Goal: Transaction & Acquisition: Purchase product/service

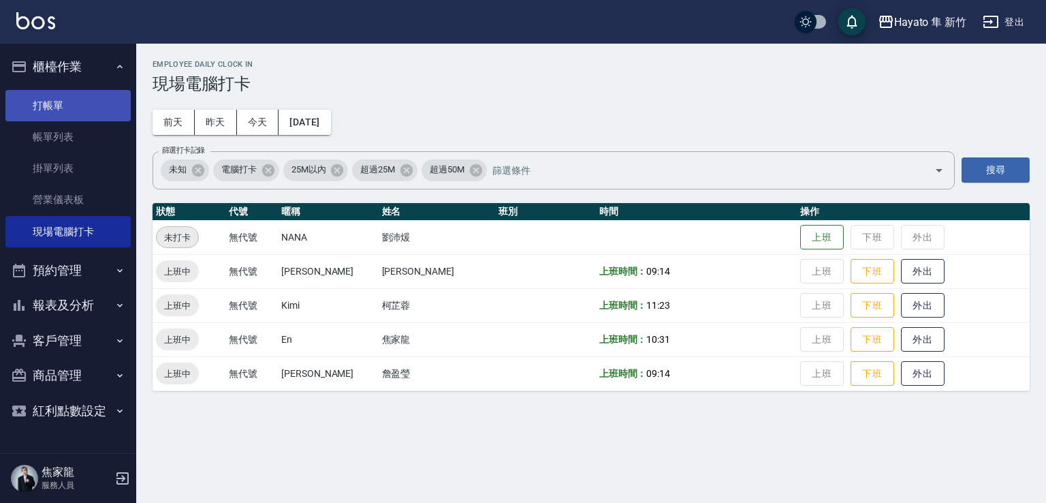
click at [29, 115] on link "打帳單" at bounding box center [67, 105] width 125 height 31
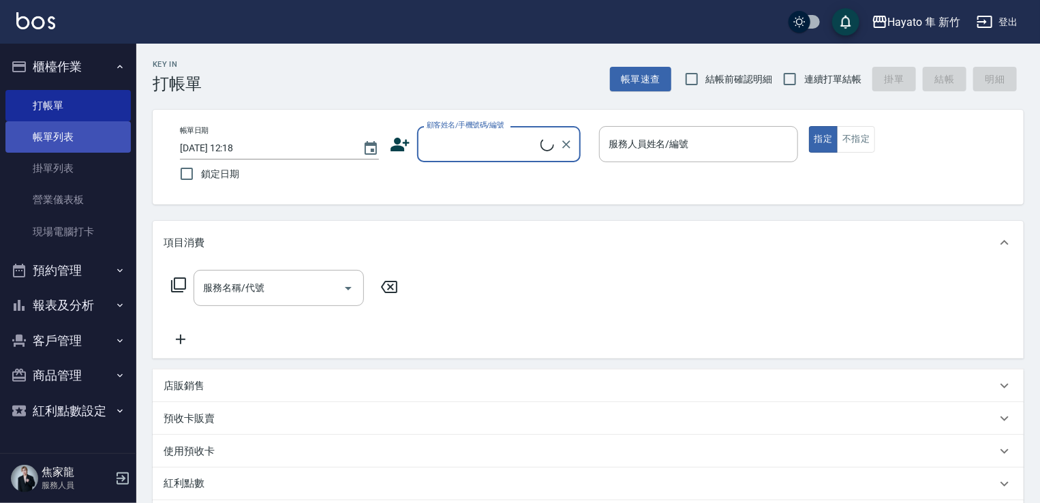
click at [84, 136] on link "帳單列表" at bounding box center [67, 136] width 125 height 31
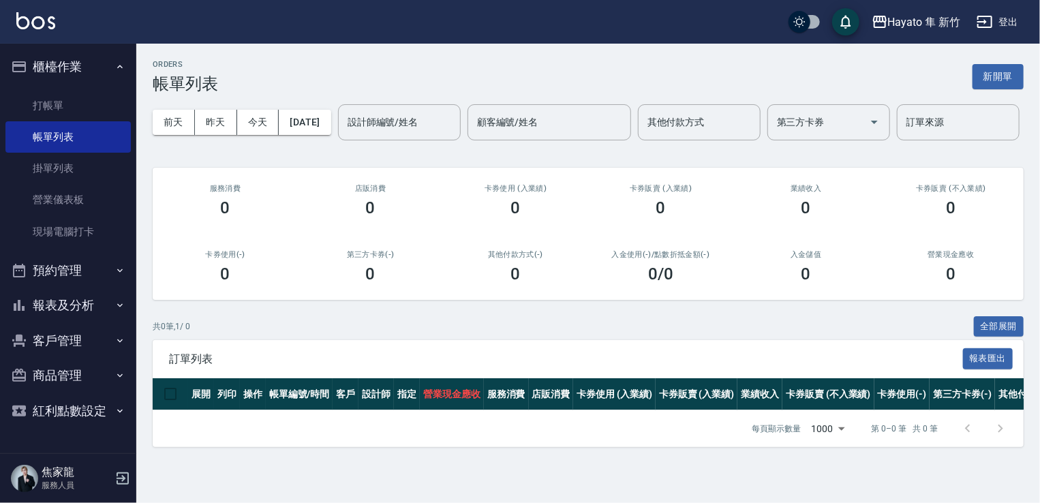
scroll to position [14, 0]
click at [51, 96] on link "打帳單" at bounding box center [67, 105] width 125 height 31
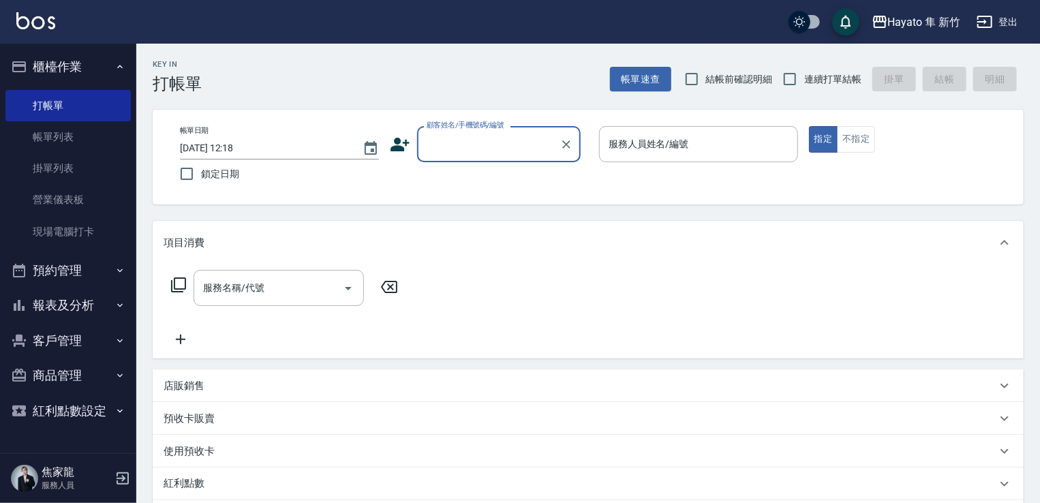
click at [456, 140] on input "顧客姓名/手機號碼/編號" at bounding box center [488, 144] width 131 height 24
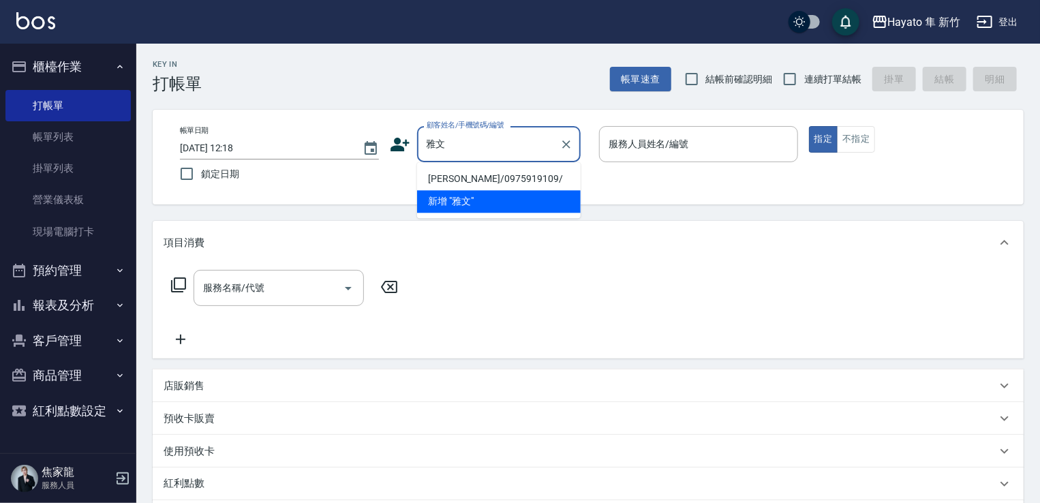
click at [472, 183] on li "劉雅文/0975919109/" at bounding box center [498, 179] width 163 height 22
type input "劉雅文/0975919109/"
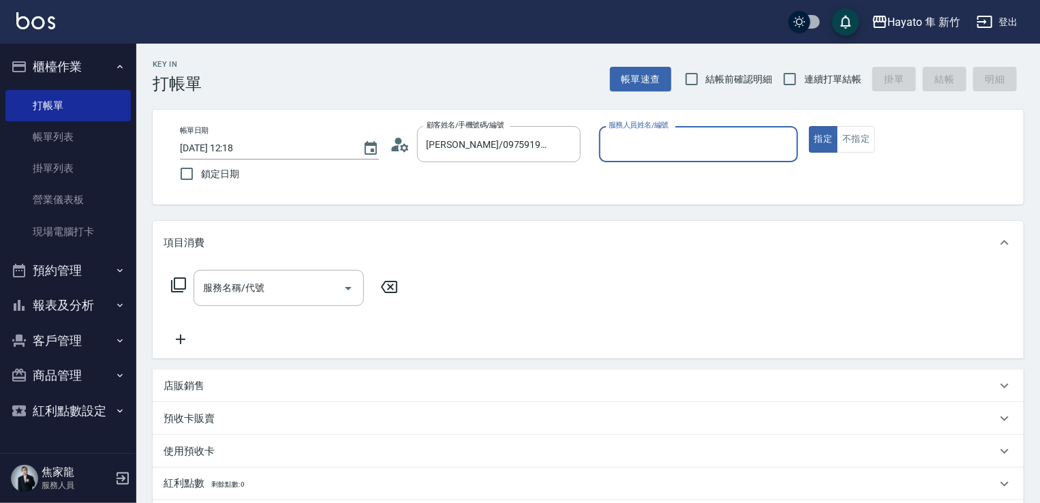
type input "Tina(無代號)"
click at [317, 290] on input "服務名稱/代號" at bounding box center [269, 288] width 138 height 24
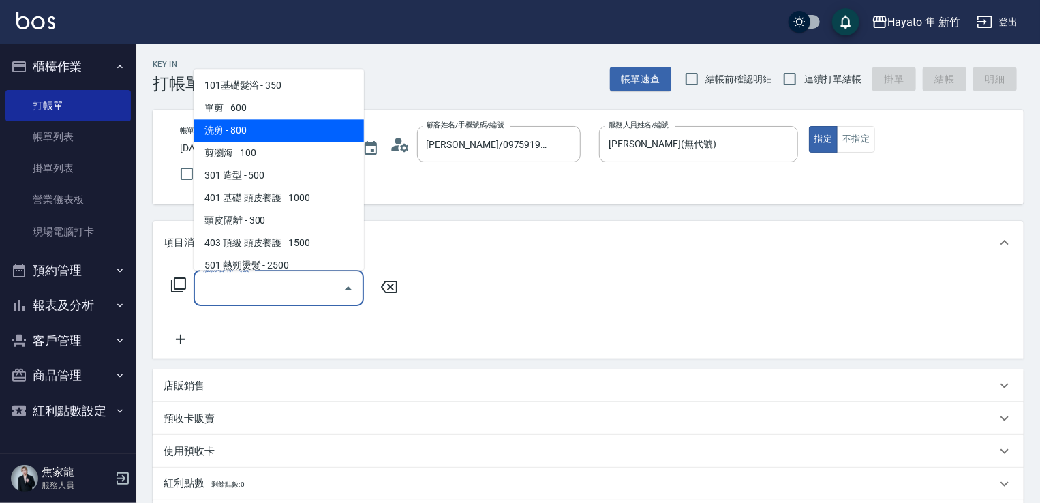
click at [283, 123] on span "洗剪 - 800" at bounding box center [278, 130] width 170 height 22
type input "洗剪(201)"
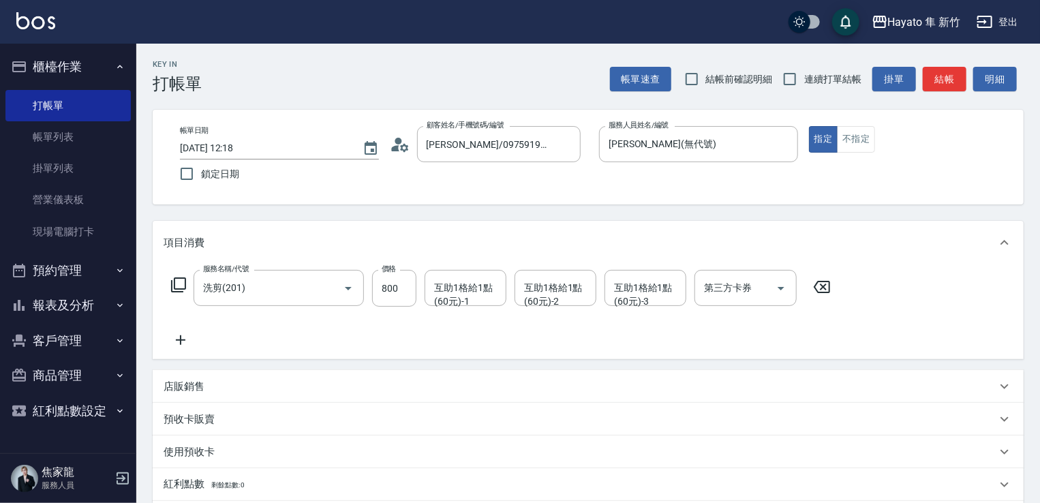
click at [191, 388] on p "店販銷售" at bounding box center [183, 386] width 41 height 14
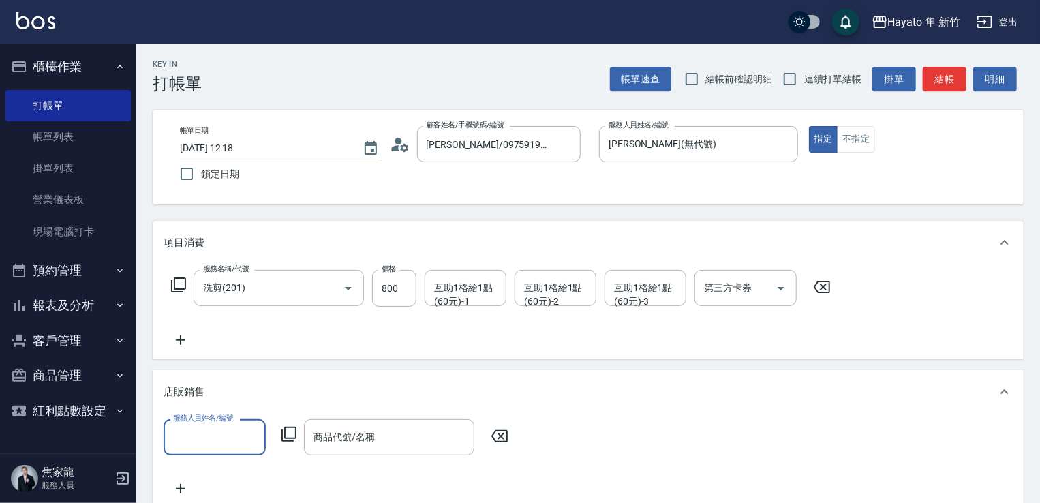
click at [213, 449] on div "服務人員姓名/編號" at bounding box center [214, 437] width 102 height 36
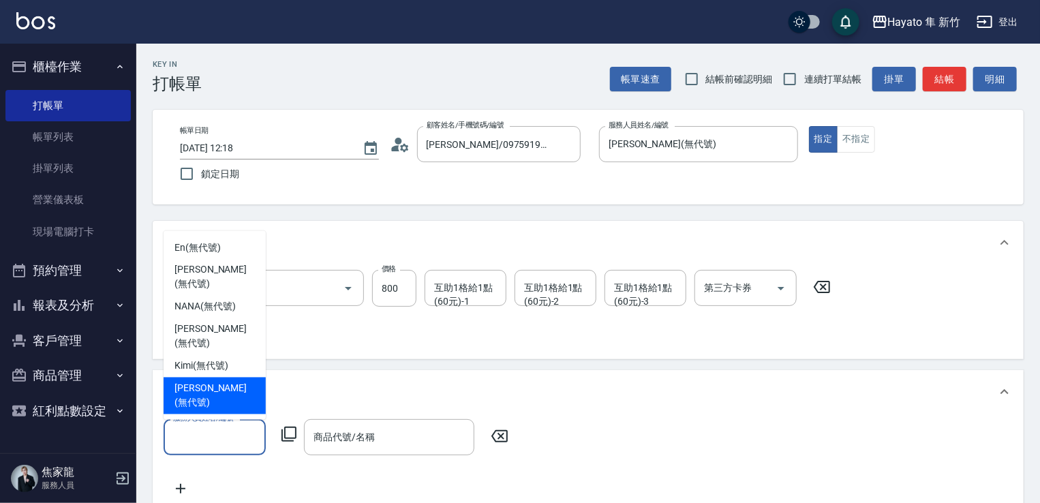
click at [204, 399] on span "Tina (無代號)" at bounding box center [214, 395] width 80 height 29
type input "Tina(無代號)"
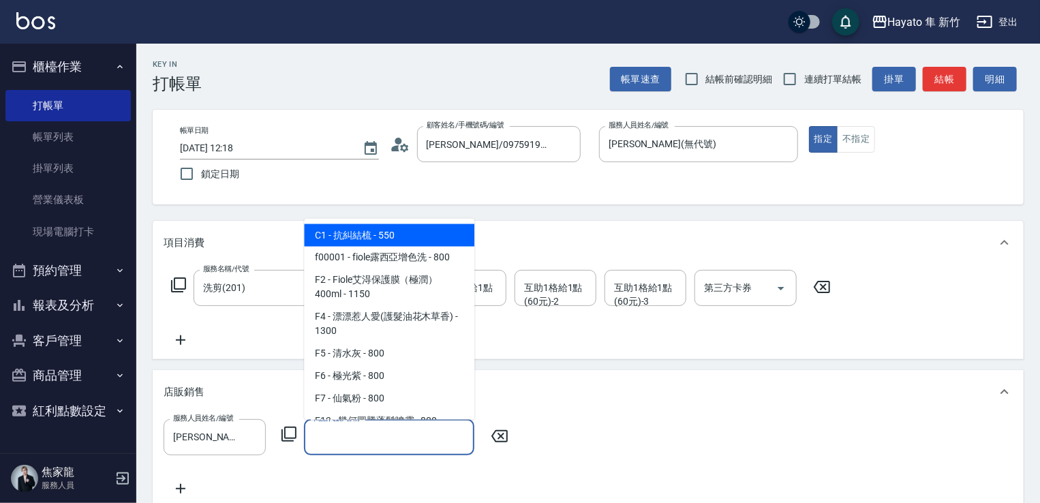
click at [341, 439] on input "商品代號/名稱" at bounding box center [389, 437] width 158 height 24
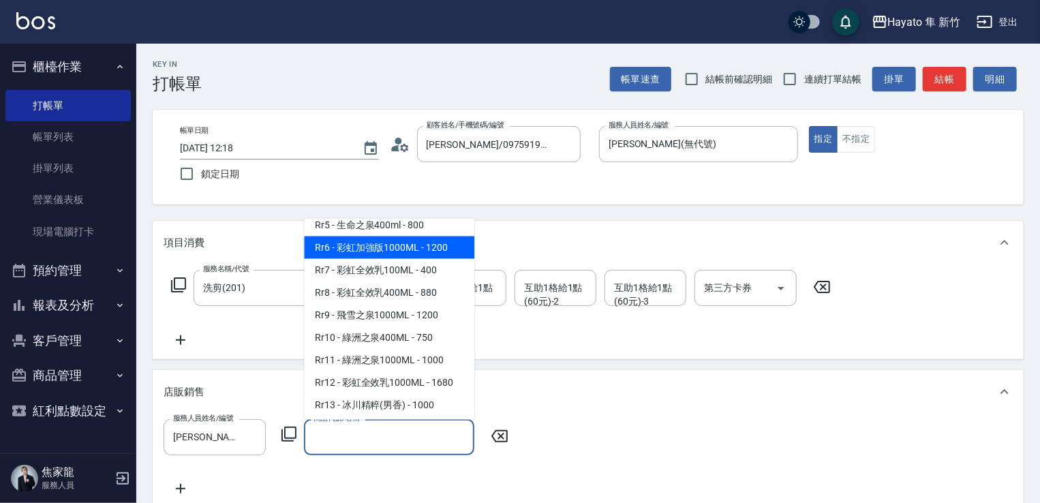
scroll to position [613, 0]
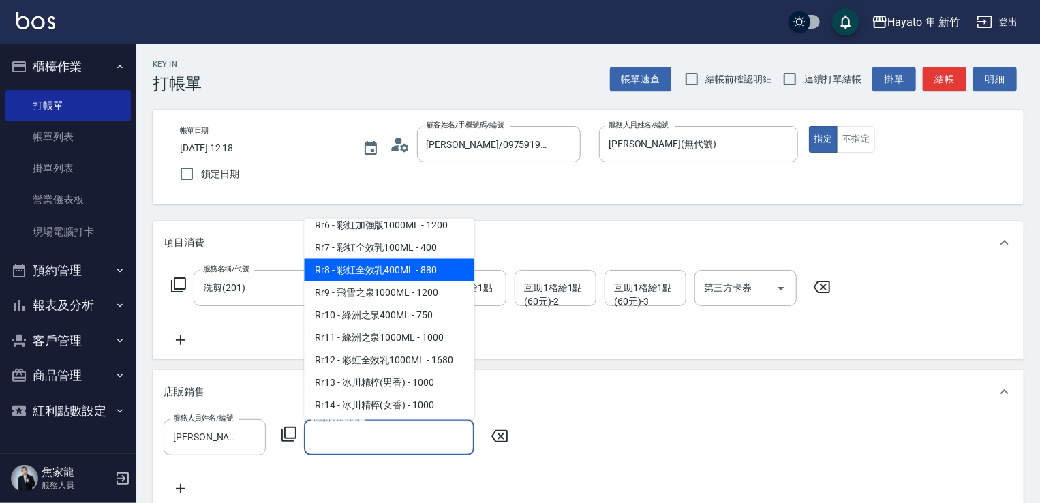
click at [362, 281] on span "Rr8 - 彩虹全效乳400ML - 880" at bounding box center [389, 269] width 170 height 22
type input "彩虹全效乳400ML"
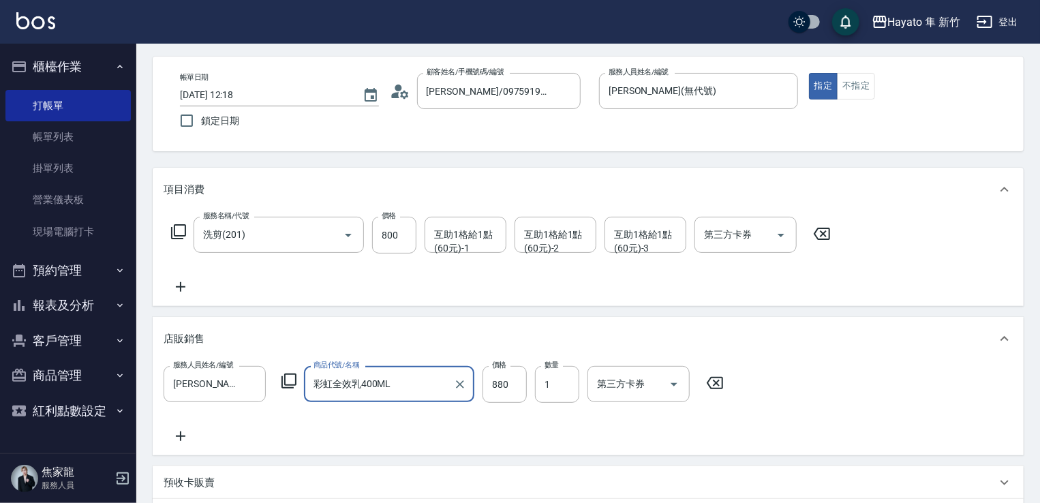
scroll to position [136, 0]
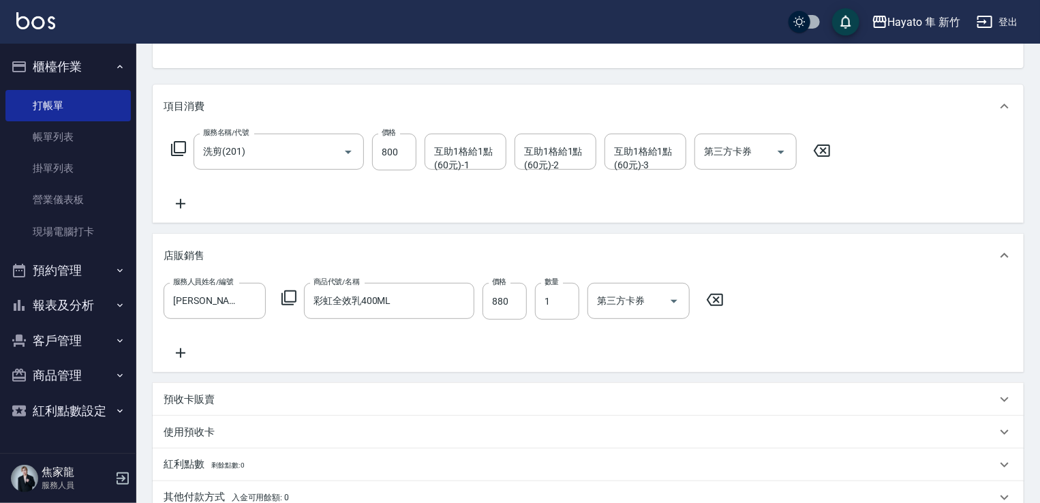
click at [184, 356] on icon at bounding box center [180, 353] width 34 height 16
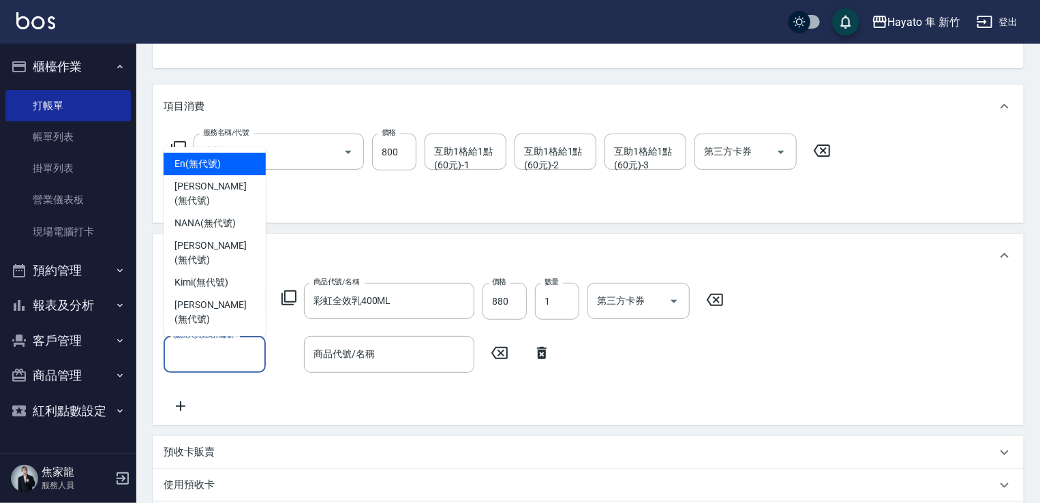
click at [201, 360] on input "服務人員姓名/編號" at bounding box center [215, 354] width 90 height 24
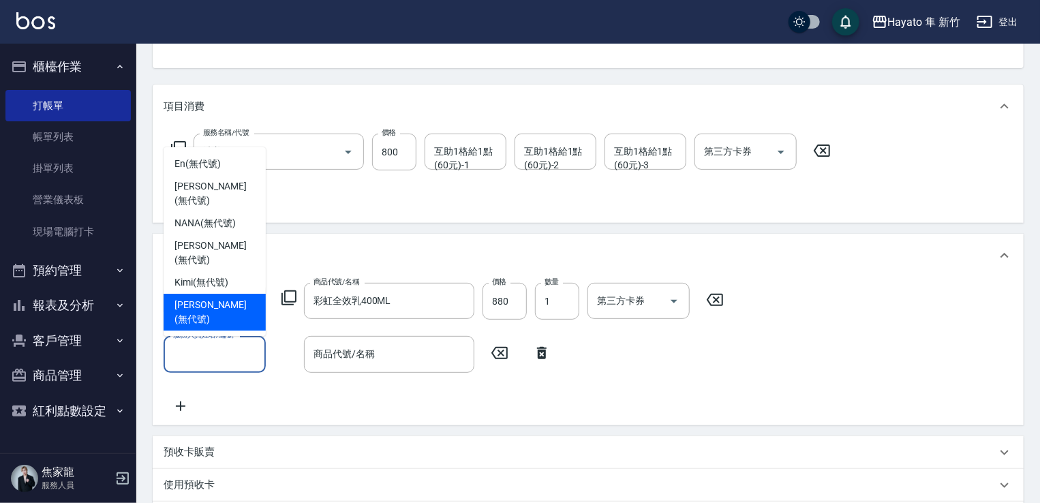
click at [200, 311] on span "Tina (無代號)" at bounding box center [214, 312] width 80 height 29
type input "Tina(無代號)"
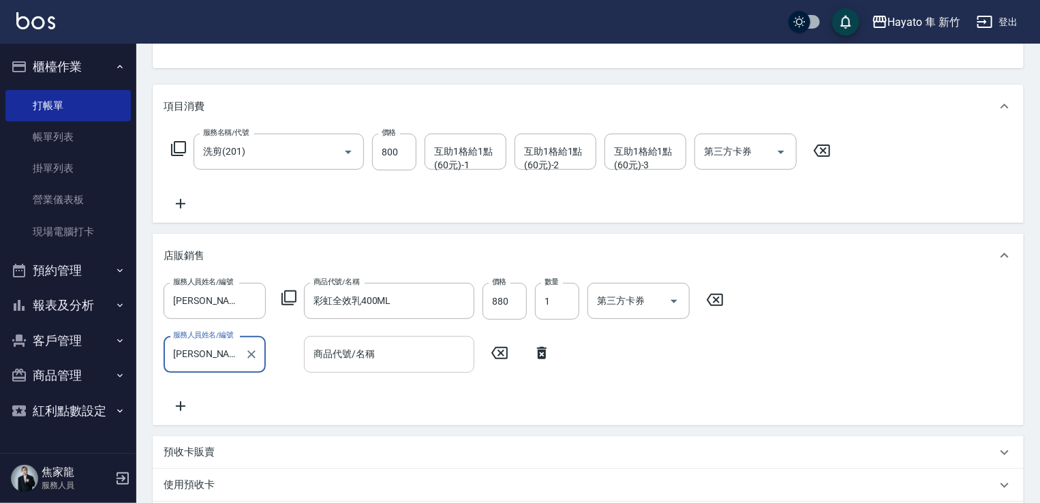
click at [366, 366] on input "商品代號/名稱" at bounding box center [389, 354] width 158 height 24
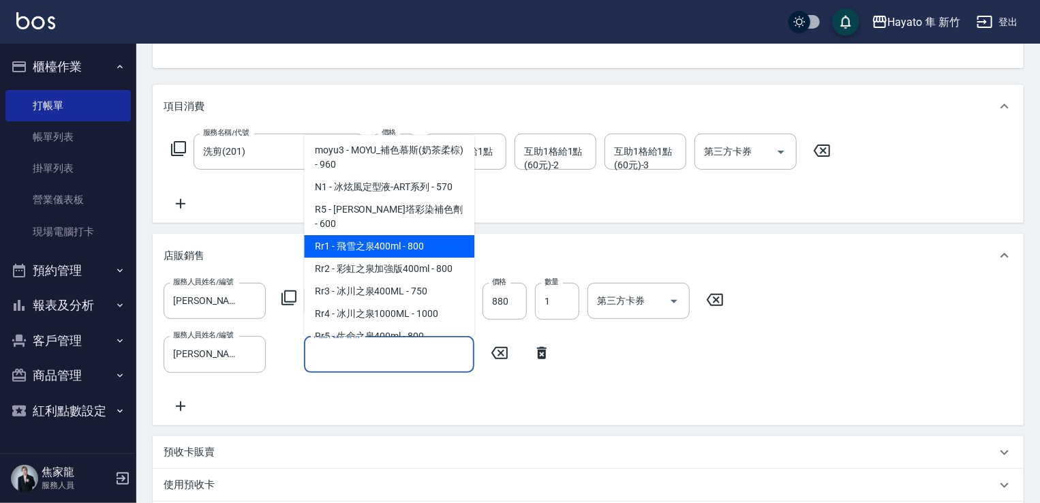
scroll to position [477, 0]
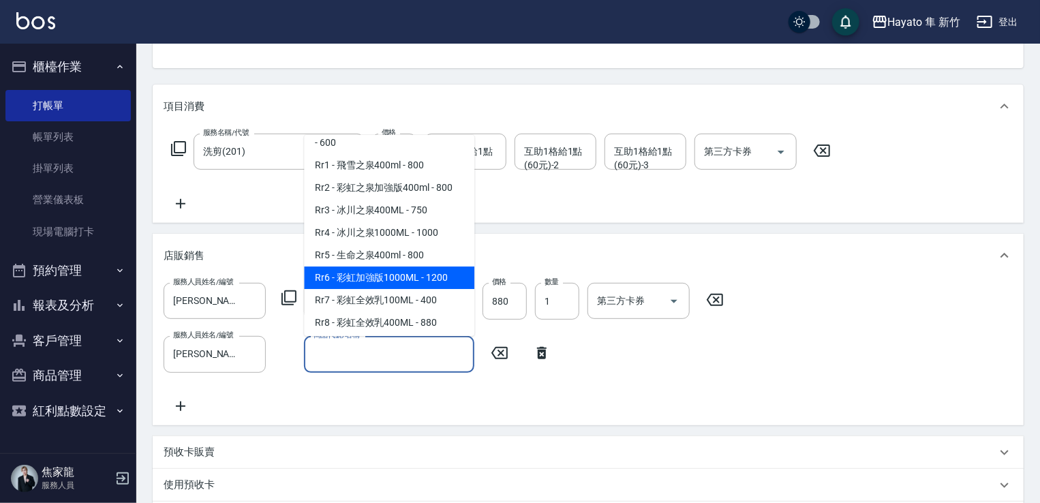
click at [400, 289] on span "Rr6 - 彩虹加強版1000ML - 1200" at bounding box center [389, 277] width 170 height 22
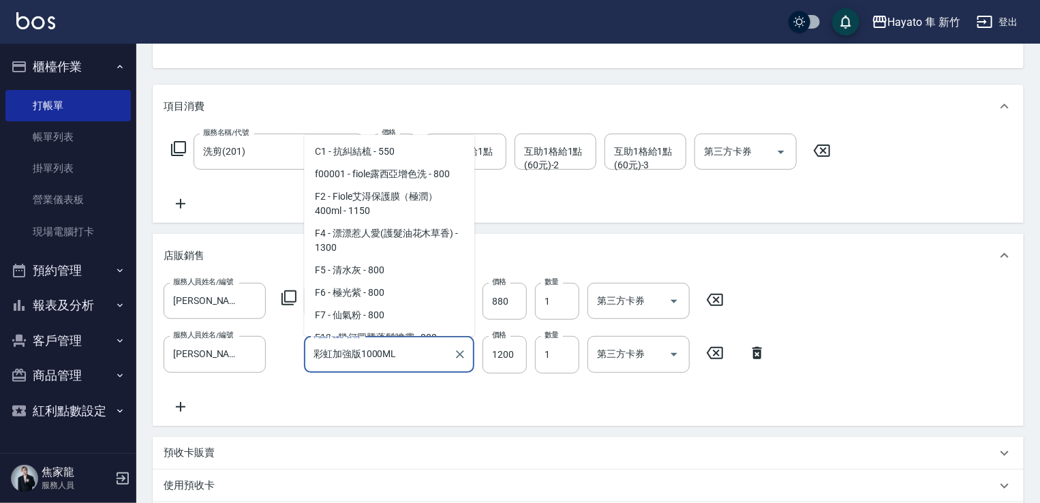
click at [402, 349] on input "彩虹加強版1000ML" at bounding box center [379, 354] width 138 height 24
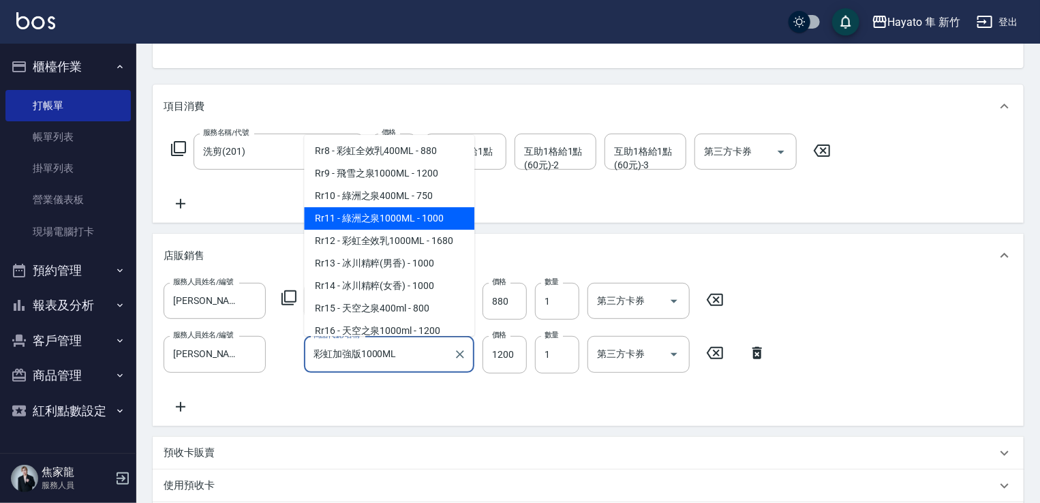
scroll to position [717, 0]
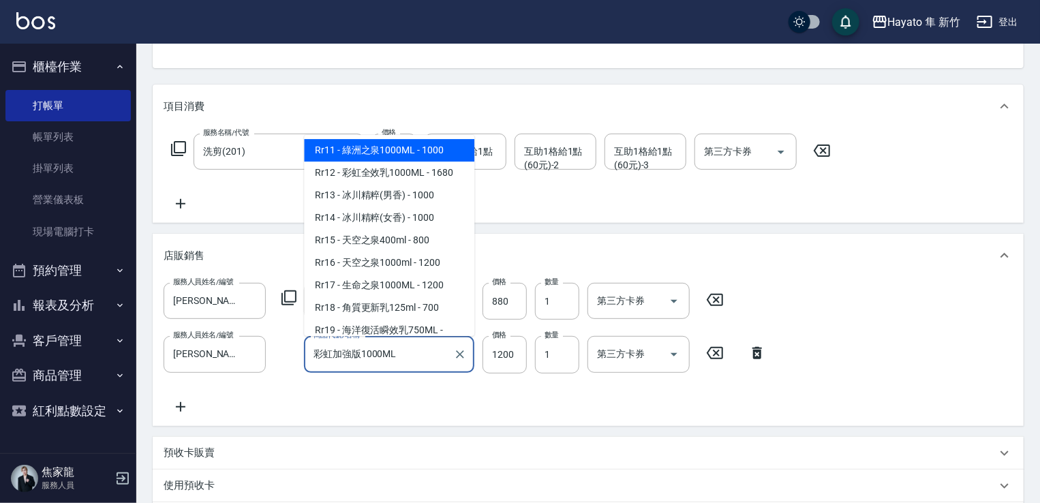
click at [402, 292] on span "Rr17 - 生命之泉1000ML - 1200" at bounding box center [389, 285] width 170 height 22
type input "生命之泉1000ML"
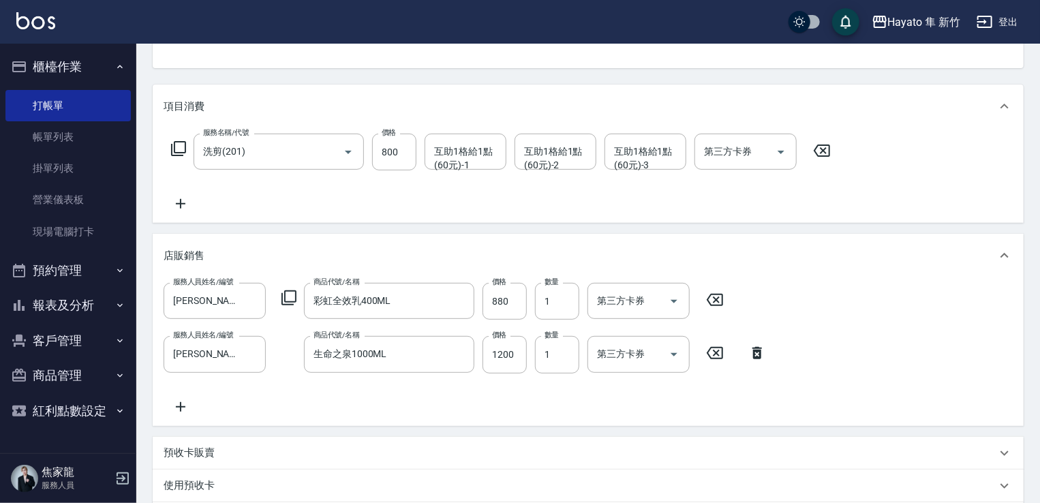
click at [403, 396] on div "服務人員姓名/編號 Tina(無代號) 服務人員姓名/編號 商品代號/名稱 彩虹全效乳400ML 商品代號/名稱 價格 880 價格 數量 1 數量 第三方卡…" at bounding box center [587, 348] width 849 height 131
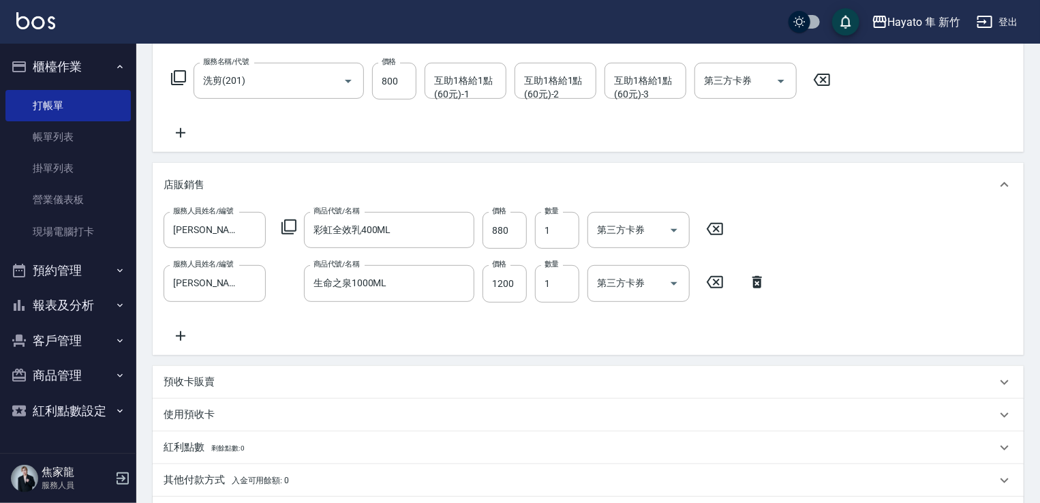
scroll to position [341, 0]
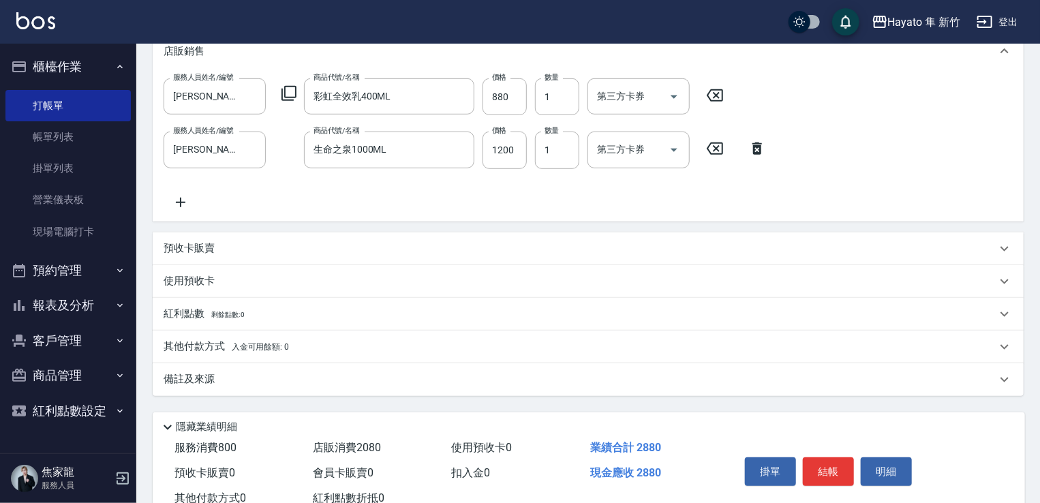
click at [298, 390] on div "備註及來源" at bounding box center [588, 379] width 871 height 33
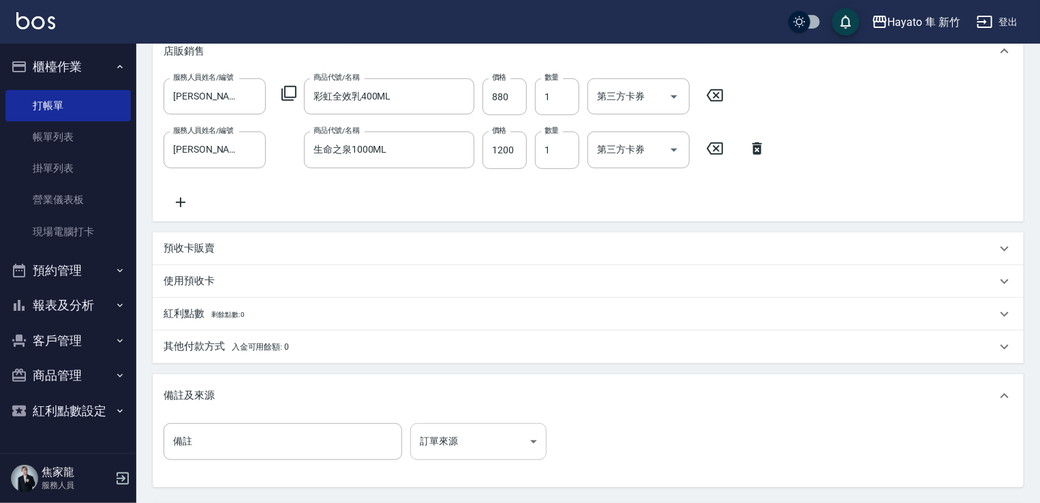
click at [460, 431] on body "Hayato 隼 新竹 登出 櫃檯作業 打帳單 帳單列表 掛單列表 營業儀表板 現場電腦打卡 預約管理 預約管理 報表及分析 報表目錄 店家日報表 互助日報表…" at bounding box center [520, 146] width 1040 height 975
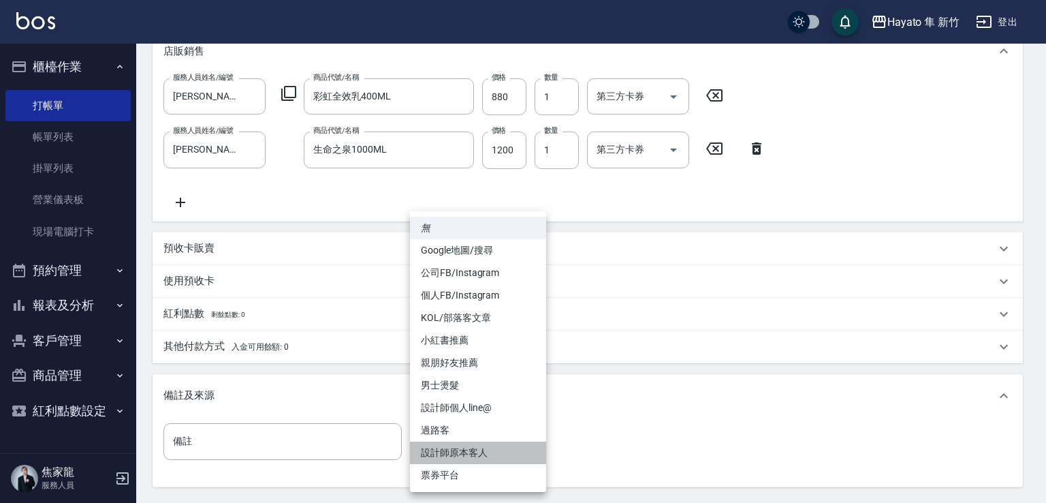
click at [460, 448] on li "設計師原本客人" at bounding box center [478, 452] width 136 height 22
type input "設計師原本客人"
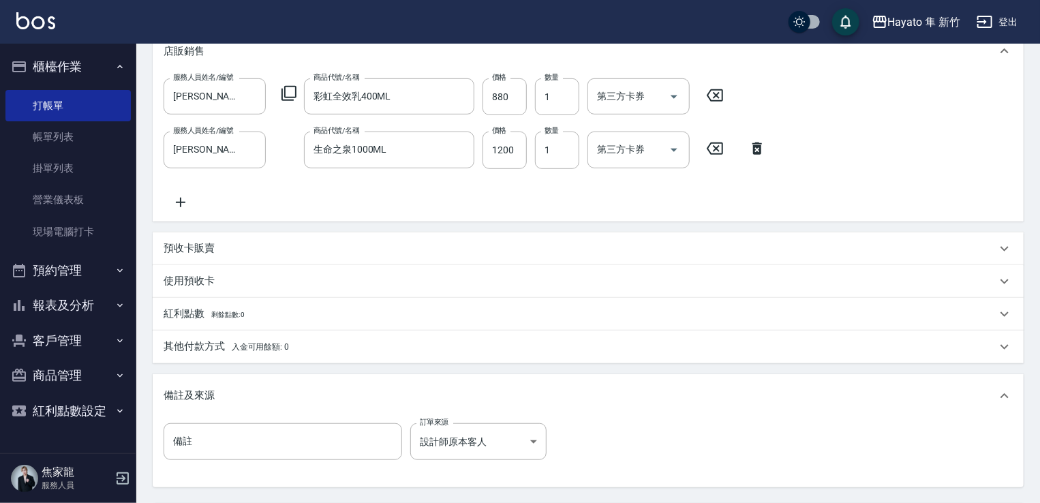
click at [686, 458] on div "備註 備註 訂單來源 設計師原本客人 設計師原本客人 訂單來源" at bounding box center [587, 449] width 849 height 53
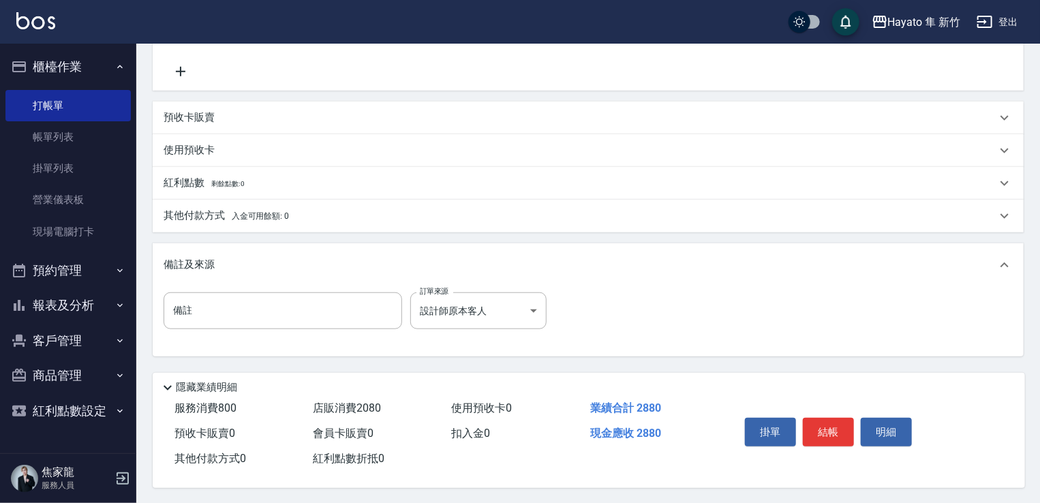
scroll to position [477, 0]
click at [820, 426] on button "結帳" at bounding box center [827, 430] width 51 height 29
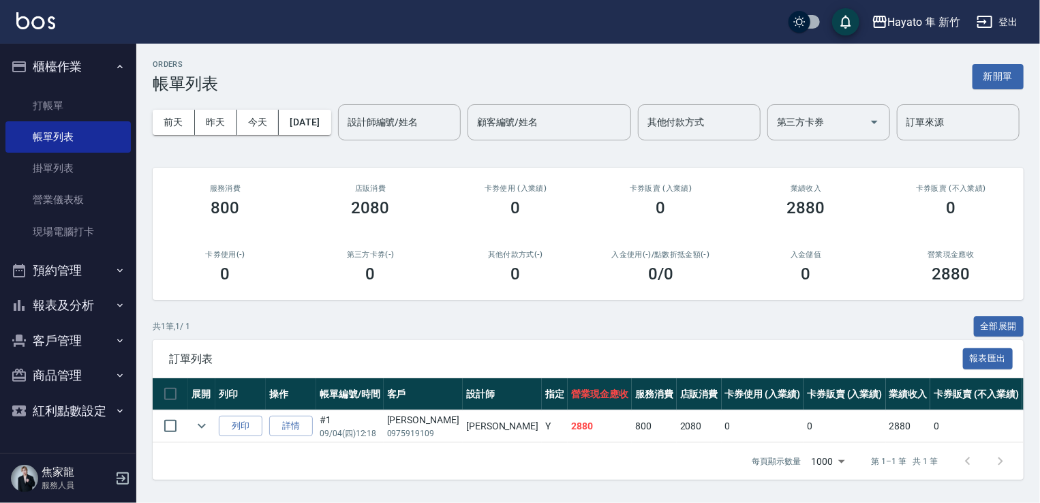
scroll to position [46, 0]
click at [44, 306] on button "報表及分析" at bounding box center [67, 304] width 125 height 35
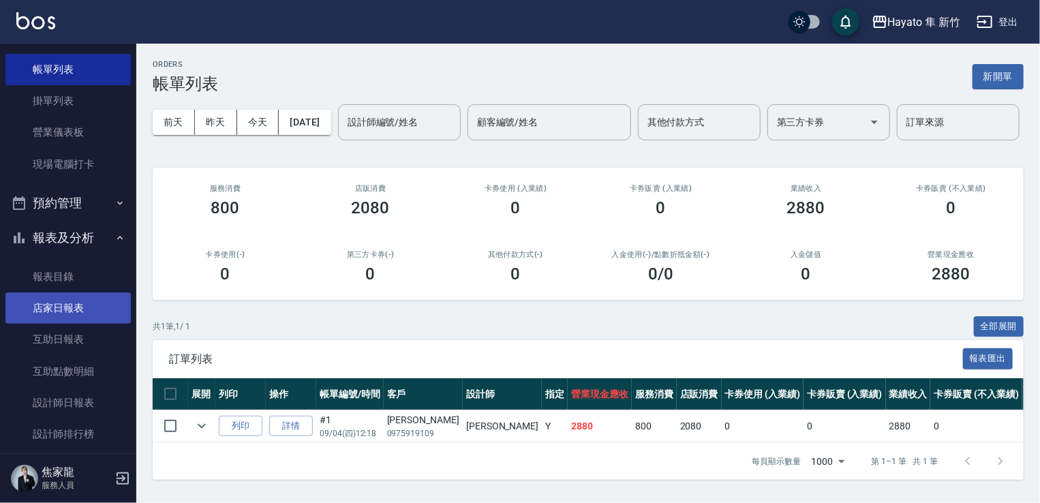
scroll to position [68, 0]
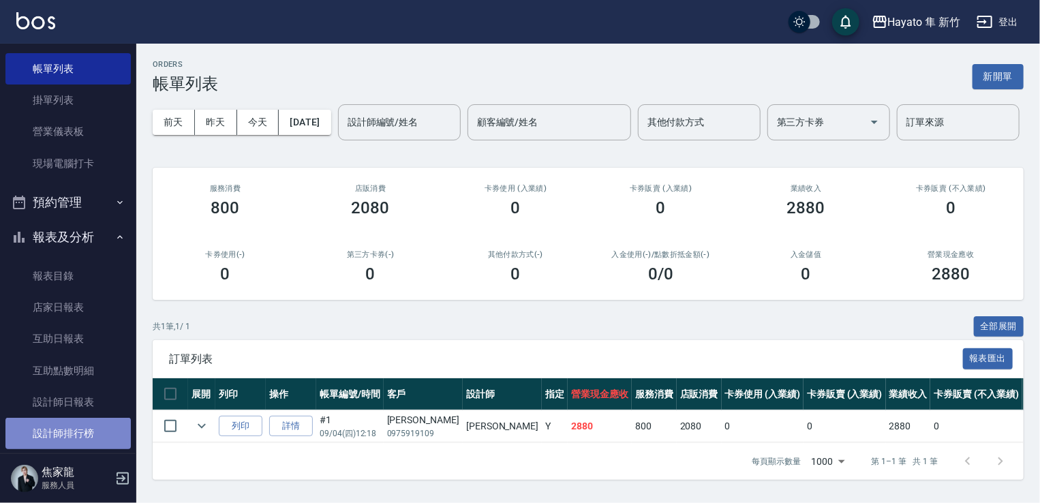
click at [93, 423] on link "設計師排行榜" at bounding box center [67, 433] width 125 height 31
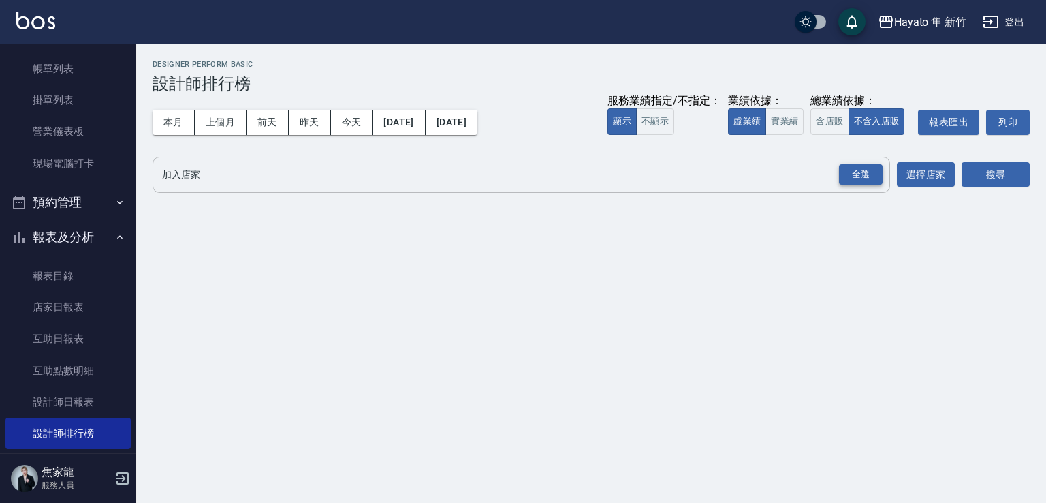
click at [860, 174] on div "全選" at bounding box center [861, 174] width 44 height 21
click at [1003, 176] on button "搜尋" at bounding box center [996, 175] width 68 height 25
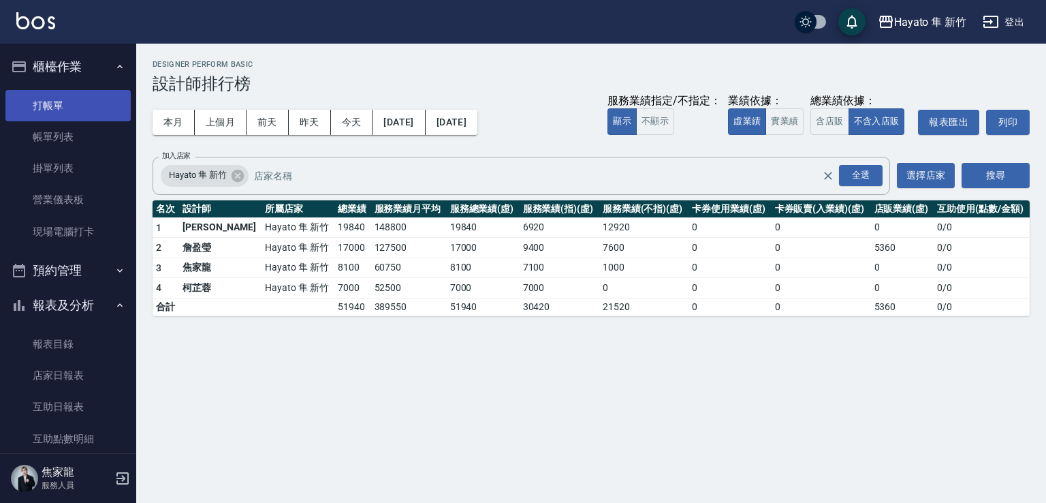
click at [41, 106] on link "打帳單" at bounding box center [67, 105] width 125 height 31
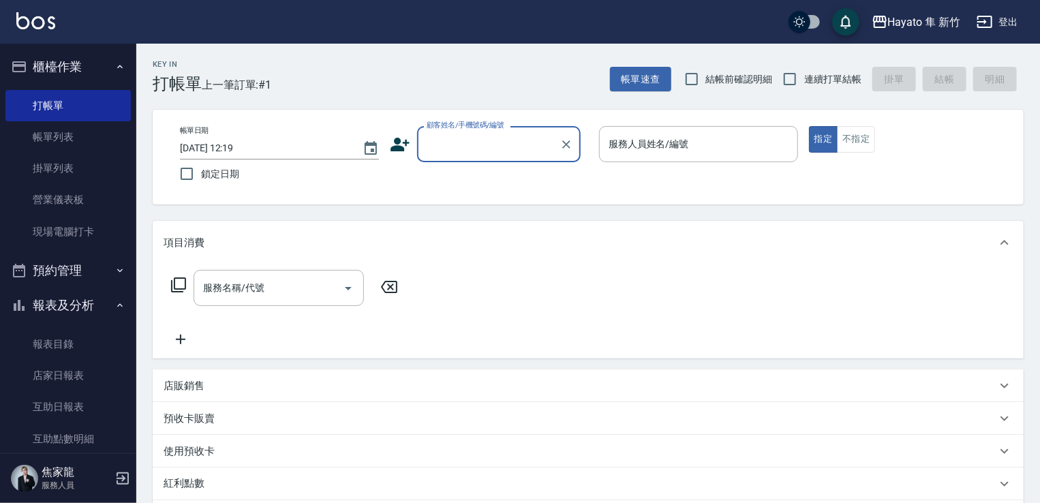
drag, startPoint x: 642, startPoint y: 91, endPoint x: 576, endPoint y: 108, distance: 68.4
click at [576, 108] on div "Key In 打帳單 上一筆訂單:#1 帳單速查 結帳前確認明細 連續打單結帳 掛單 結帳 明細 帳單日期 2025/09/04 12:19 鎖定日期 顧客姓…" at bounding box center [587, 379] width 903 height 670
click at [390, 205] on div "Key In 打帳單 上一筆訂單:#1 帳單速查 結帳前確認明細 連續打單結帳 掛單 結帳 明細 帳單日期 2025/09/04 12:19 鎖定日期 顧客姓…" at bounding box center [587, 379] width 903 height 670
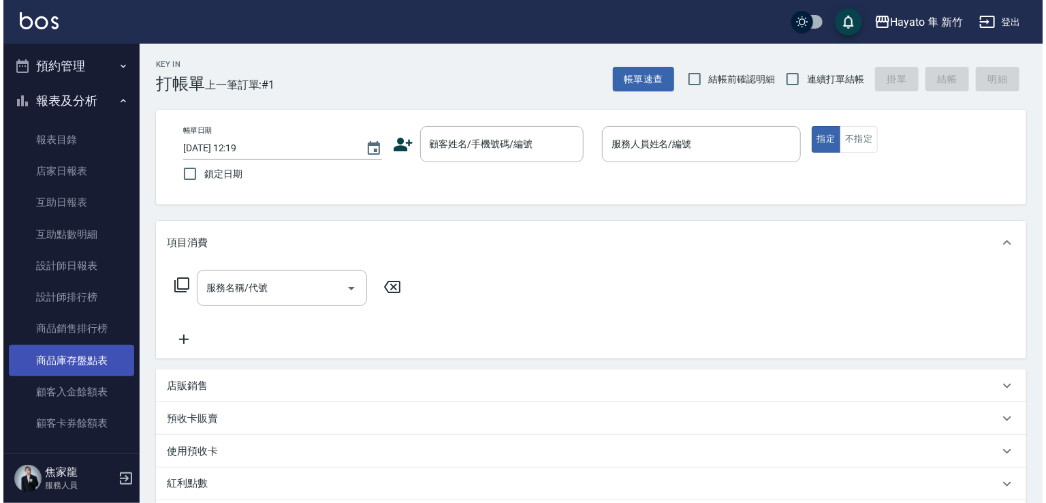
scroll to position [317, 0]
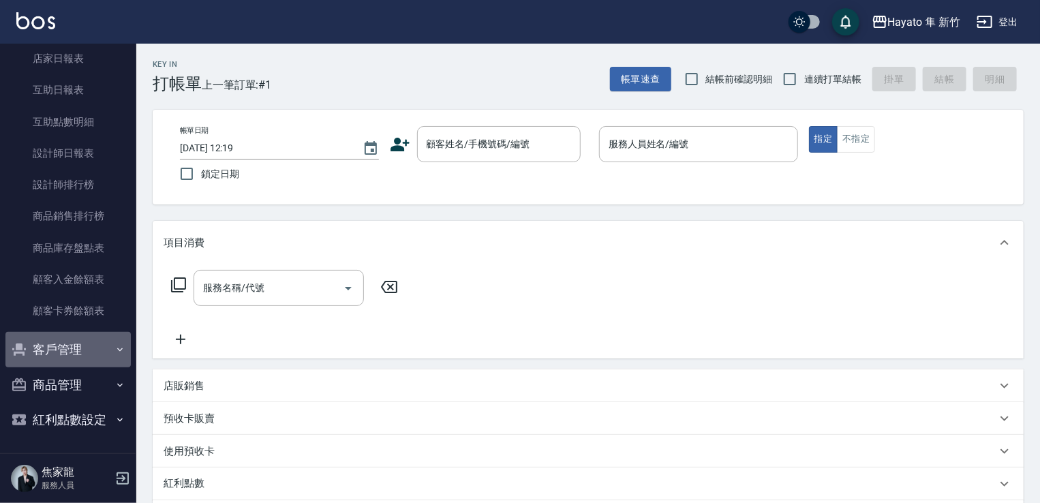
click at [96, 348] on button "客戶管理" at bounding box center [67, 349] width 125 height 35
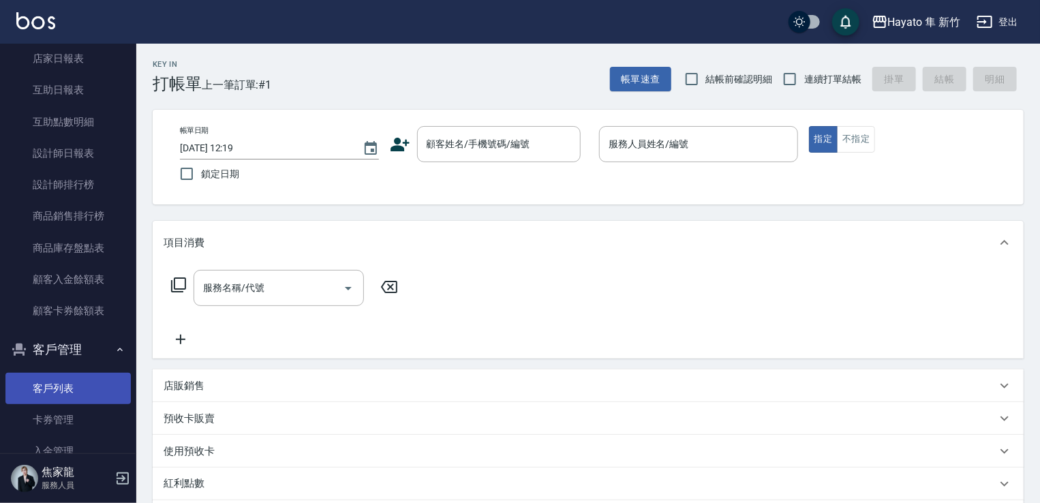
click at [71, 375] on link "客戶列表" at bounding box center [67, 388] width 125 height 31
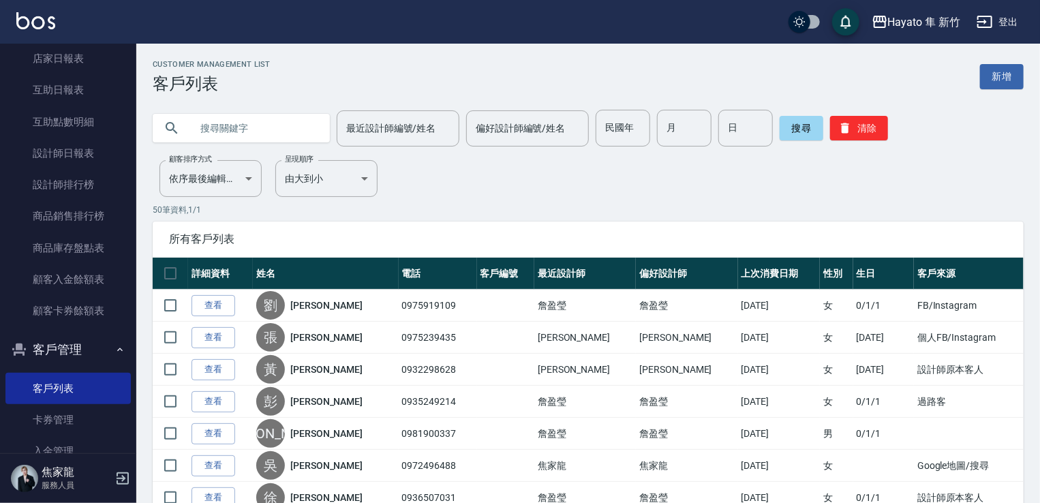
click at [213, 129] on input "text" at bounding box center [255, 128] width 128 height 37
type input "0918386942"
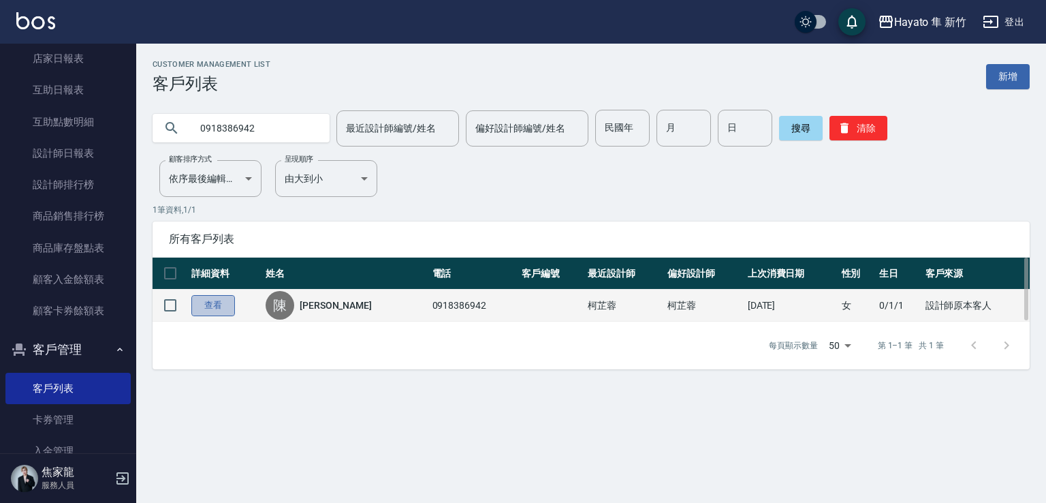
click at [228, 306] on link "查看" at bounding box center [213, 305] width 44 height 21
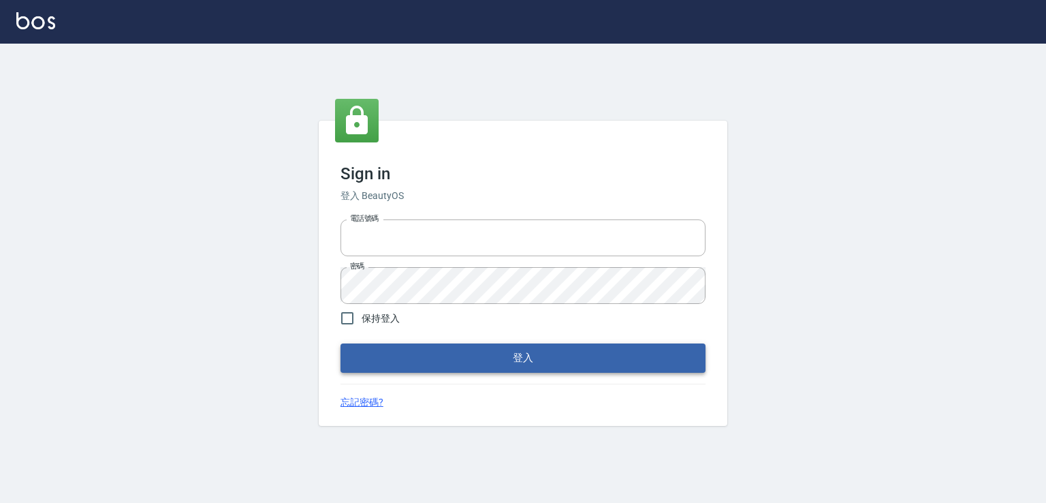
type input "0978801963"
click at [493, 349] on button "登入" at bounding box center [523, 357] width 365 height 29
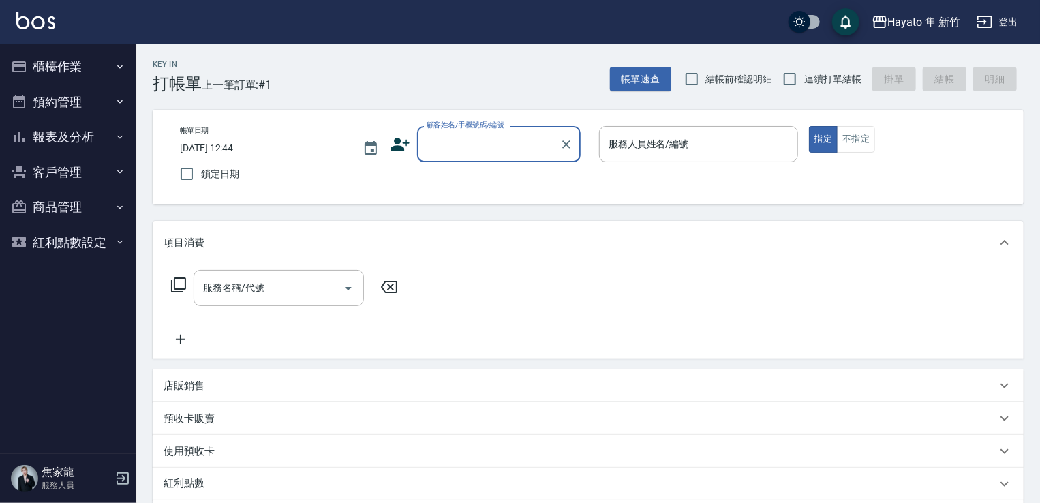
click at [61, 200] on button "商品管理" at bounding box center [67, 206] width 125 height 35
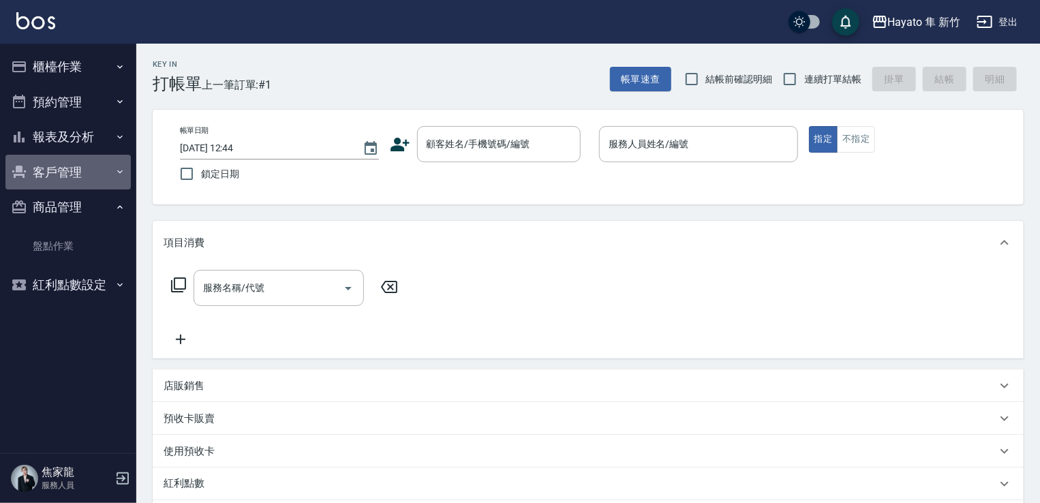
click at [93, 173] on button "客戶管理" at bounding box center [67, 172] width 125 height 35
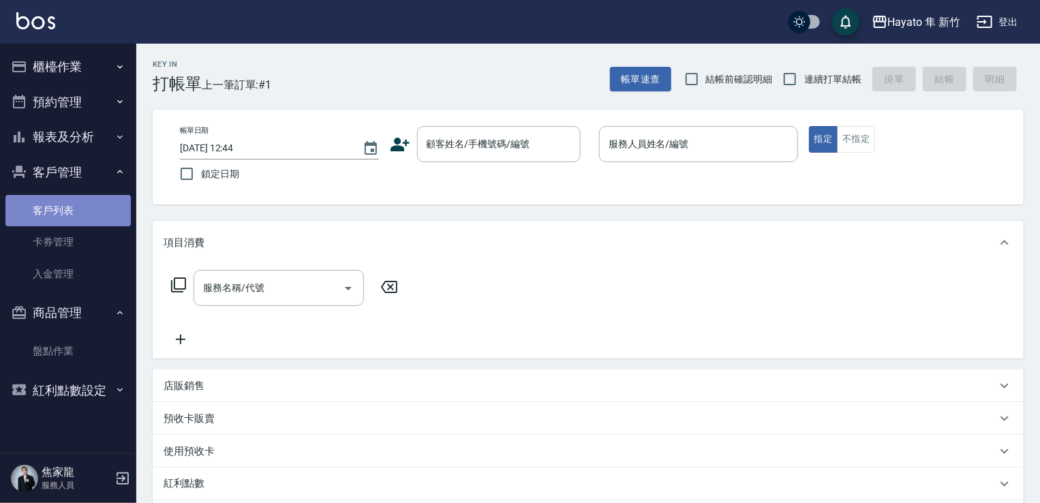
click at [74, 219] on link "客戶列表" at bounding box center [67, 210] width 125 height 31
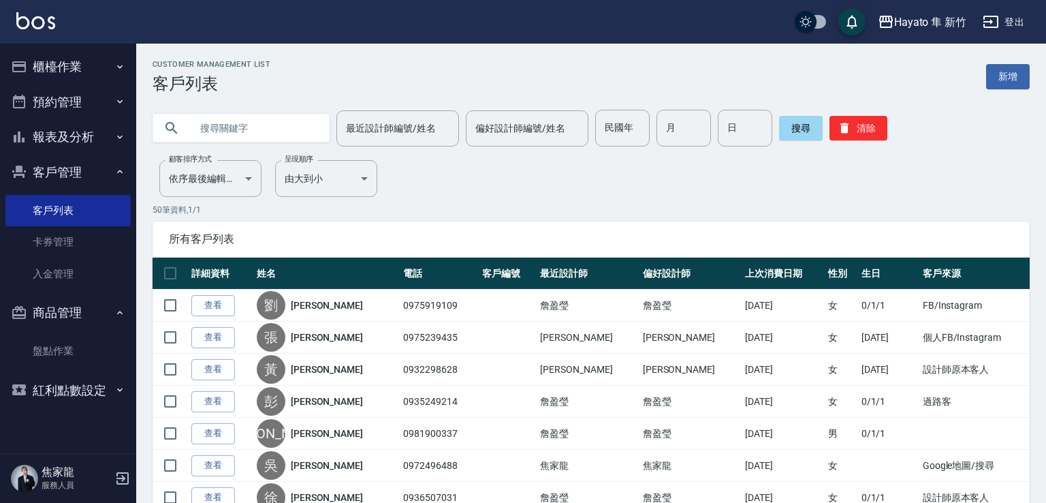
click at [296, 131] on input "text" at bounding box center [255, 128] width 128 height 37
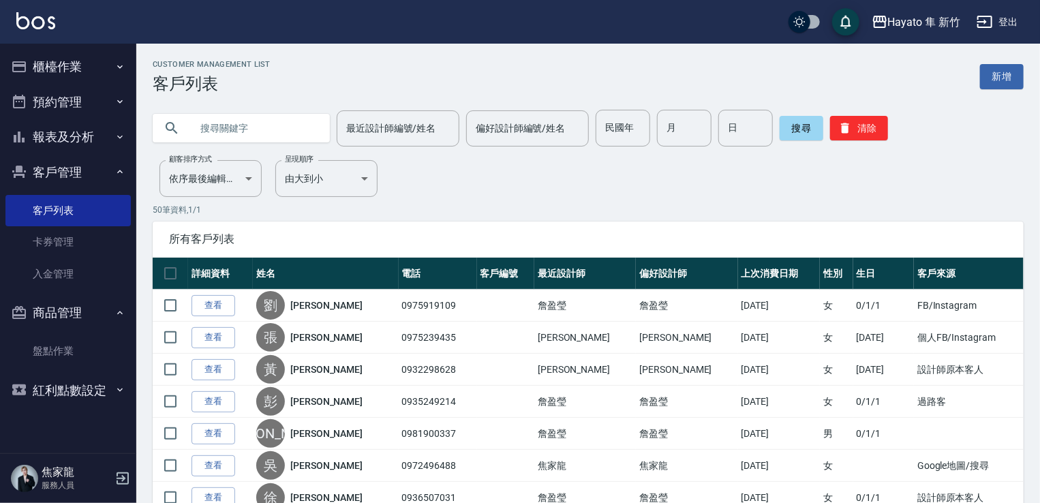
click at [296, 131] on input "text" at bounding box center [255, 128] width 128 height 37
type input "秋"
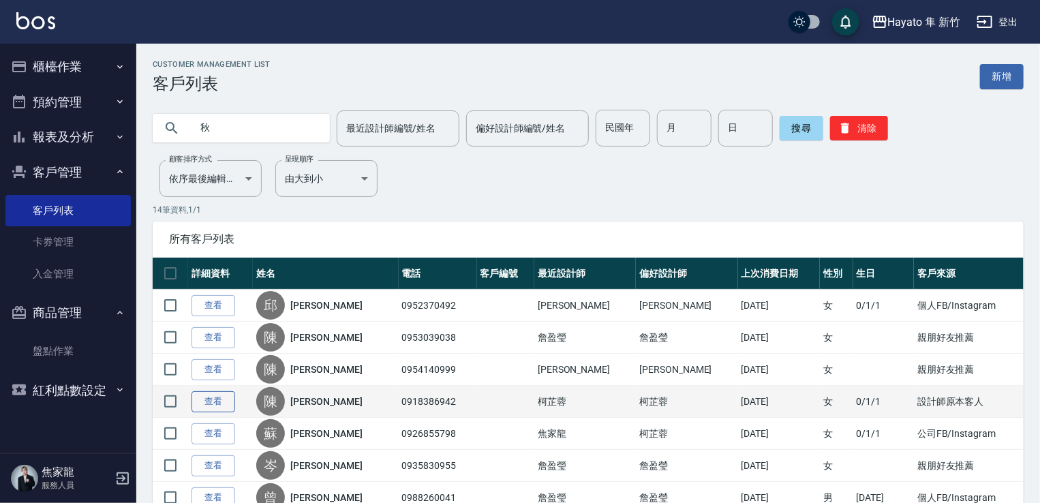
click at [228, 401] on link "查看" at bounding box center [213, 401] width 44 height 21
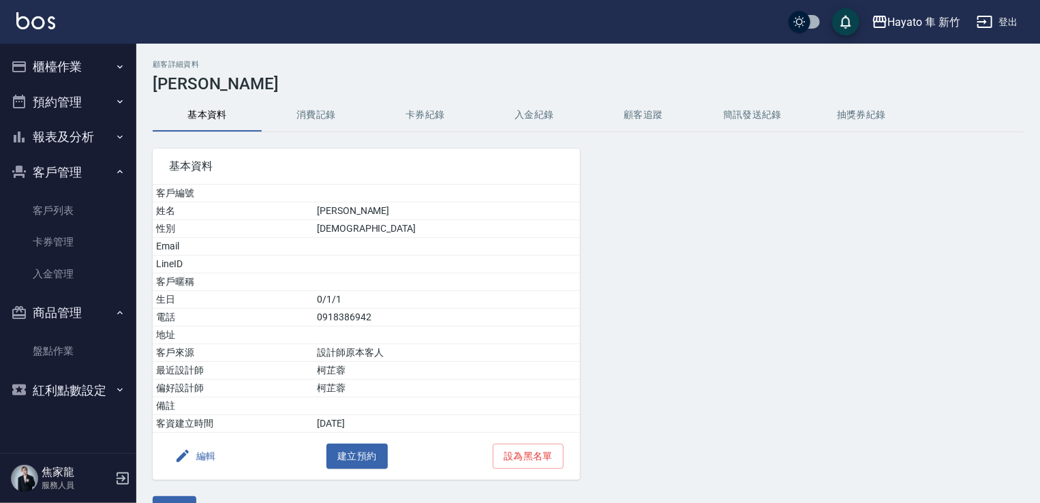
click at [319, 116] on button "消費記錄" at bounding box center [316, 115] width 109 height 33
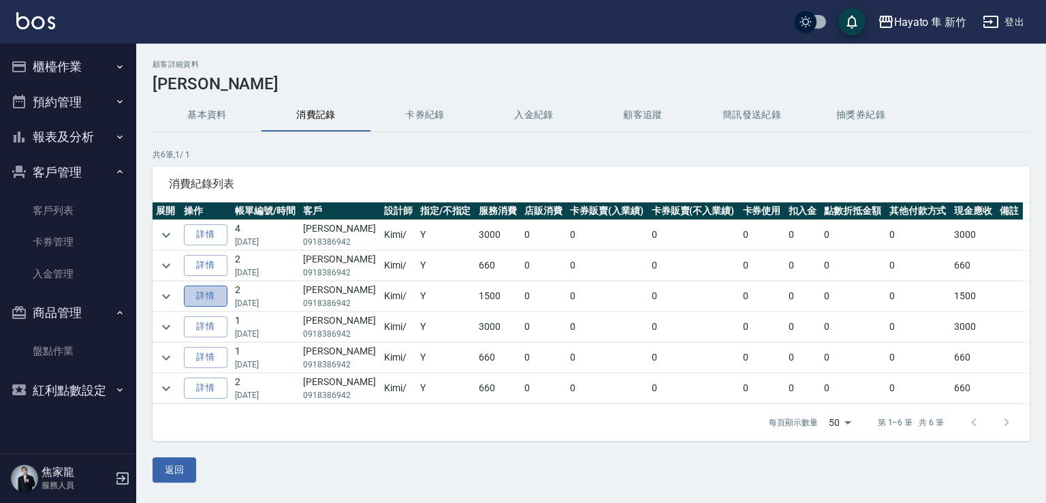
click at [213, 296] on link "詳情" at bounding box center [206, 295] width 44 height 21
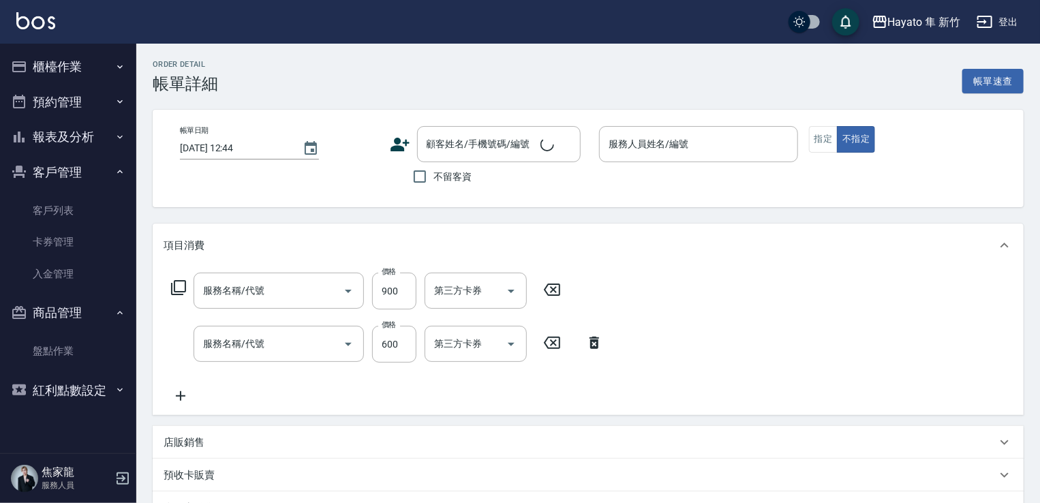
type input "2025/02/20 13:47"
type input "Kimi(無代號)"
type input "設計師原本客人"
type input "601 艾得保護膜(極潤)(601)"
type input "單剪(102)"
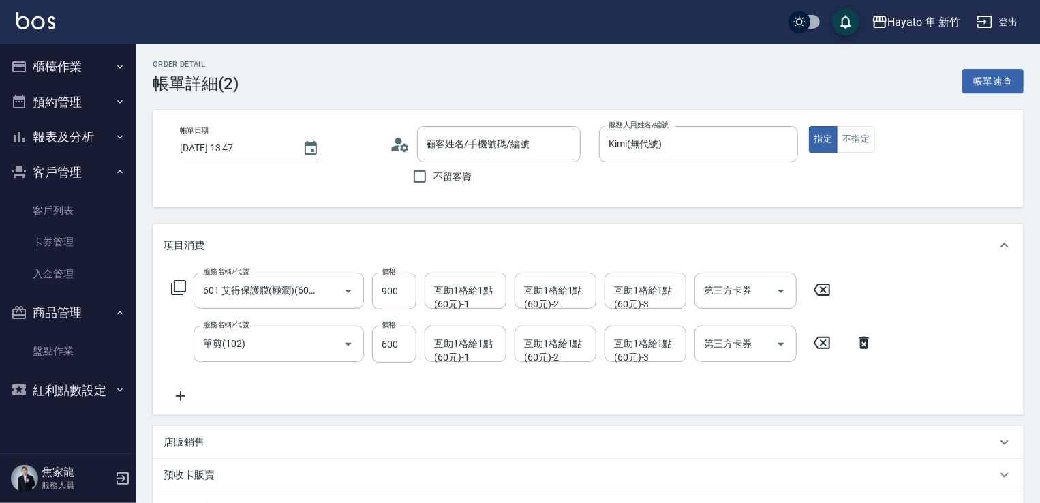
type input "陳秋丹/0918386942/"
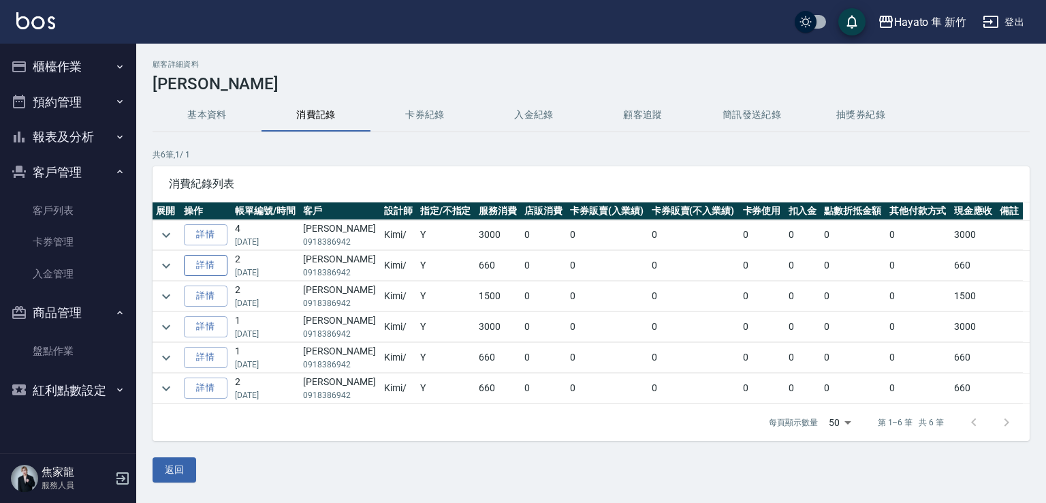
click at [215, 263] on link "詳情" at bounding box center [206, 265] width 44 height 21
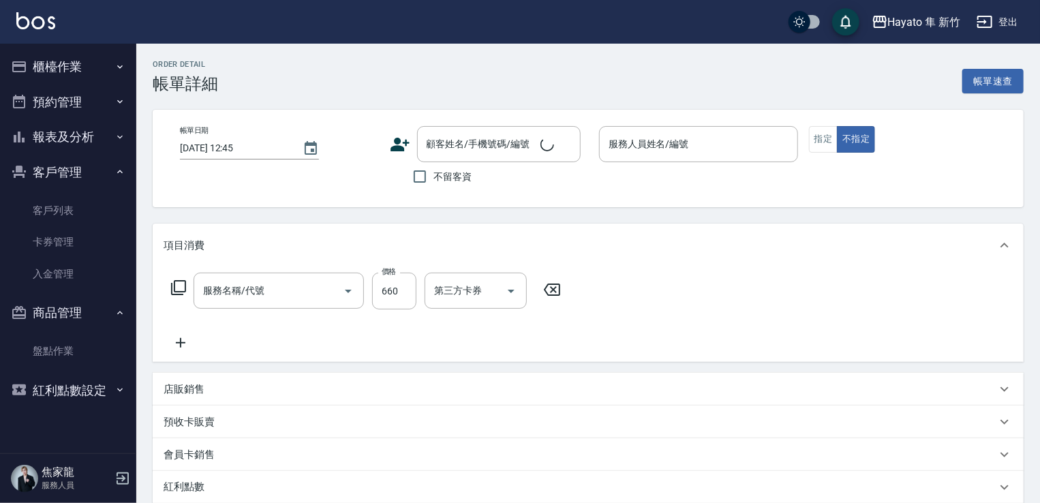
type input "2025/04/29 13:20"
type input "Kimi(無代號)"
type input "設計師原本客人"
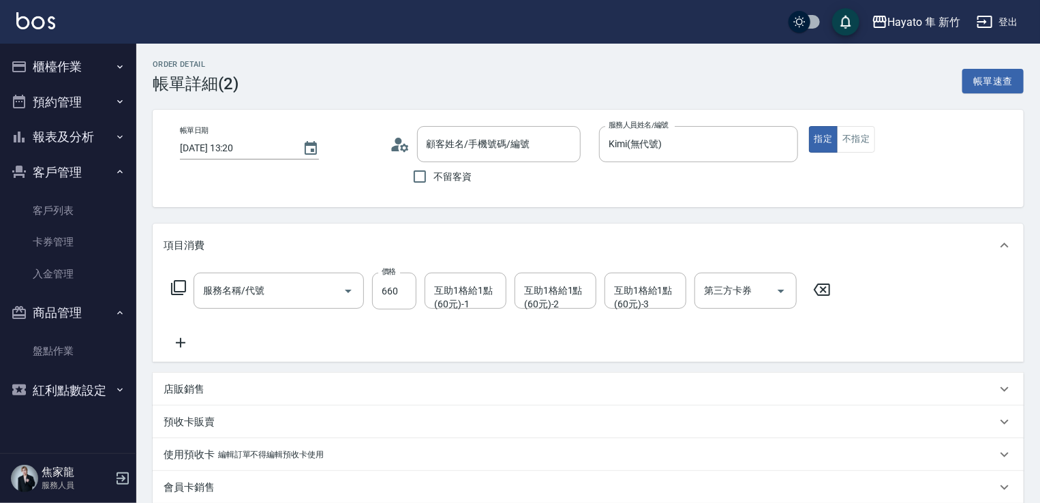
type input "陳秋丹/0918386942/"
type input "洗剪(201)"
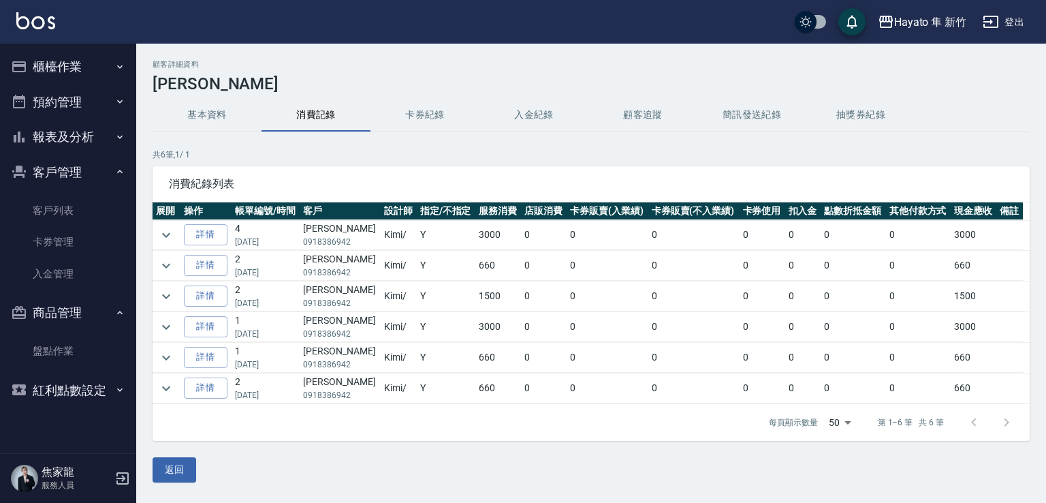
drag, startPoint x: 892, startPoint y: 445, endPoint x: 789, endPoint y: 457, distance: 104.3
click at [871, 454] on div "顧客詳細資料 陳秋丹 基本資料 消費記錄 卡券紀錄 入金紀錄 顧客追蹤 簡訊發送紀錄 抽獎券紀錄 共 6 筆, 1 / 1 消費紀錄列表 展開 操作 帳單編號…" at bounding box center [591, 271] width 910 height 422
click at [76, 67] on button "櫃檯作業" at bounding box center [67, 66] width 125 height 35
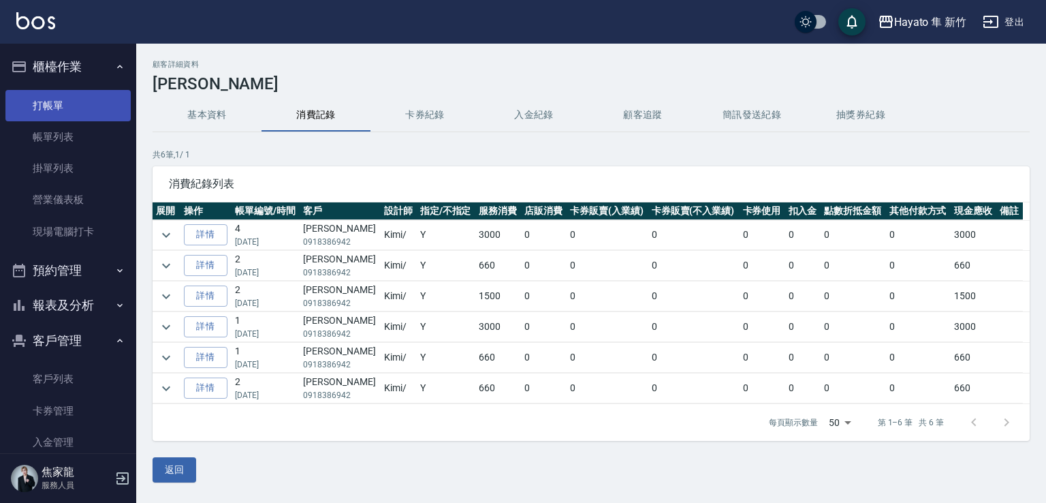
click at [30, 106] on link "打帳單" at bounding box center [67, 105] width 125 height 31
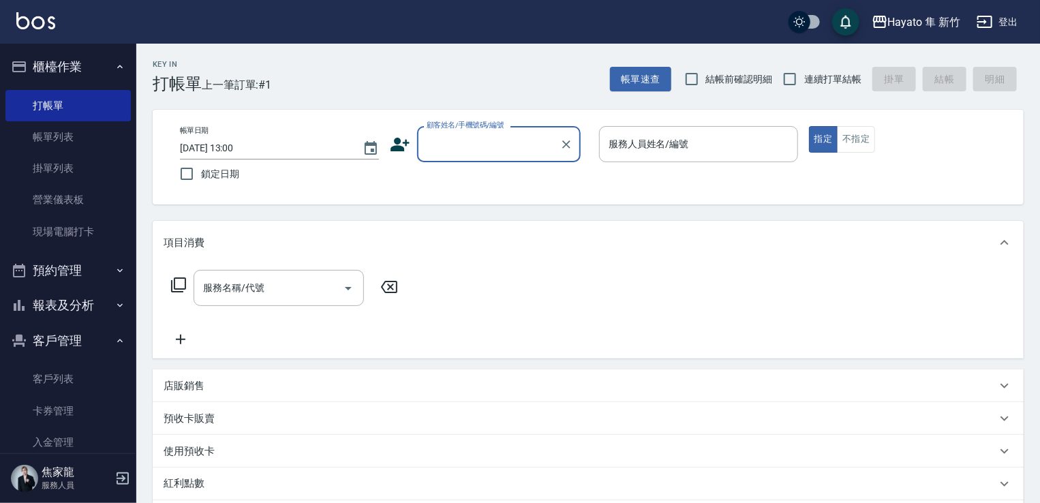
click at [500, 166] on div "帳單日期 2025/09/04 13:00 鎖定日期 顧客姓名/手機號碼/編號 顧客姓名/手機號碼/編號 服務人員姓名/編號 服務人員姓名/編號 指定 不指定" at bounding box center [588, 157] width 838 height 62
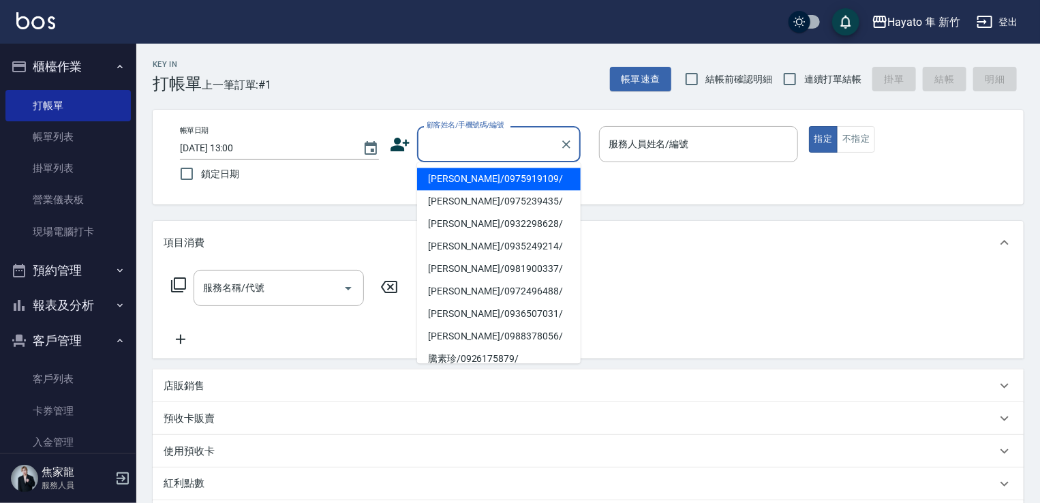
click at [499, 139] on input "顧客姓名/手機號碼/編號" at bounding box center [488, 144] width 131 height 24
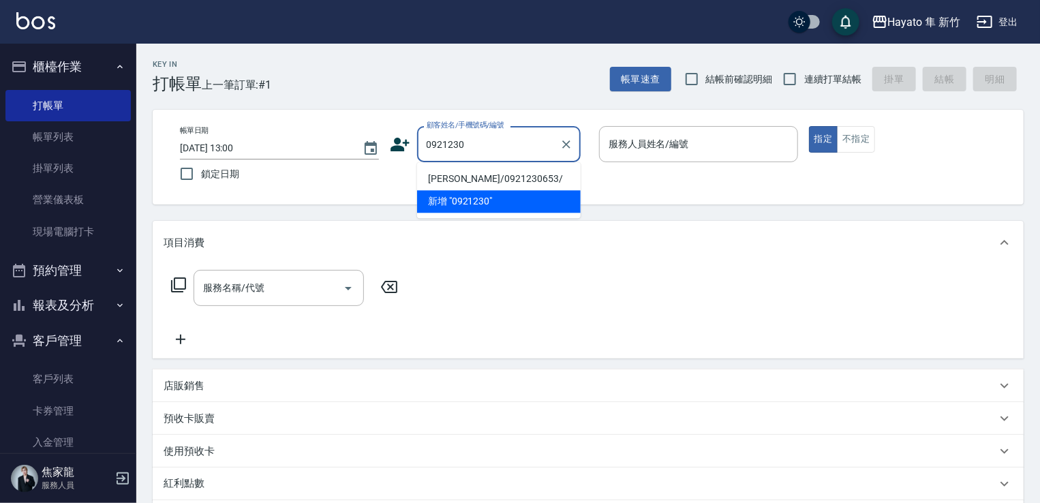
click at [490, 183] on li "湯李瑞娥/0921230653/" at bounding box center [498, 179] width 163 height 22
type input "湯李瑞娥/0921230653/"
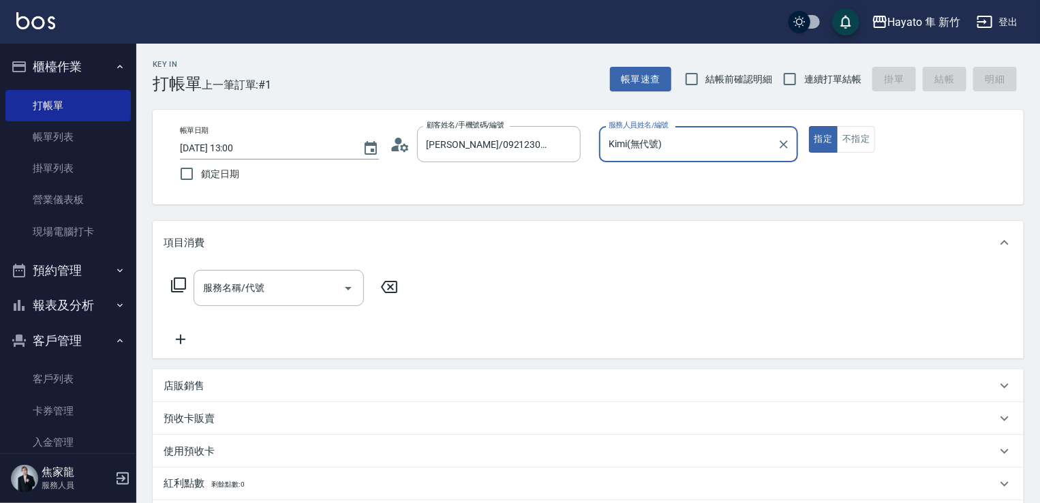
type input "Kimi(無代號)"
drag, startPoint x: 366, startPoint y: 6, endPoint x: 691, endPoint y: 42, distance: 326.9
click at [426, 0] on html "Hayato 隼 新竹 登出 櫃檯作業 打帳單 帳單列表 掛單列表 營業儀表板 現場電腦打卡 預約管理 預約管理 報表及分析 報表目錄 店家日報表 互助日報表…" at bounding box center [520, 356] width 1040 height 713
click at [444, 168] on div "帳單日期 2025/09/04 13:00 鎖定日期 顧客姓名/手機號碼/編號 湯李瑞娥/0921230653/ 顧客姓名/手機號碼/編號 服務人員姓名/編號…" at bounding box center [588, 157] width 838 height 62
click at [264, 287] on input "服務名稱/代號" at bounding box center [269, 288] width 138 height 24
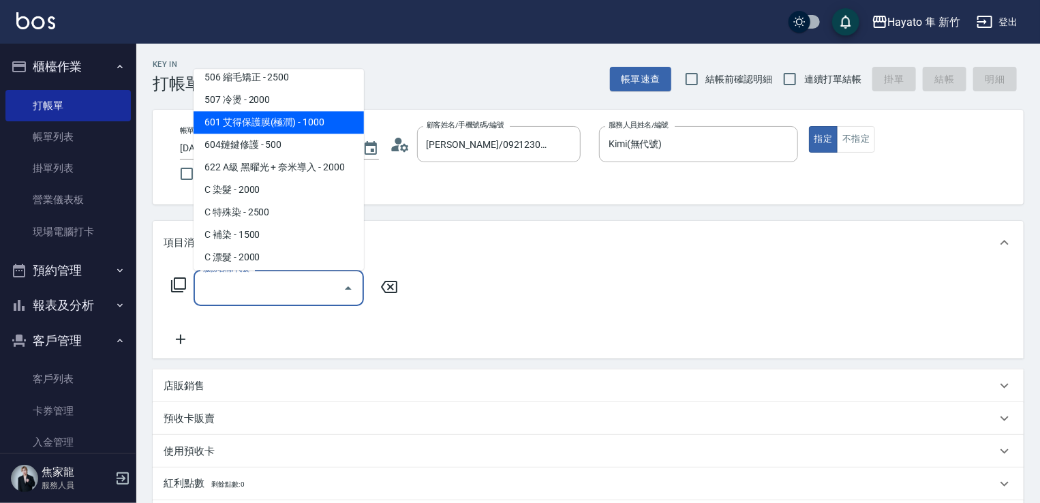
scroll to position [33, 0]
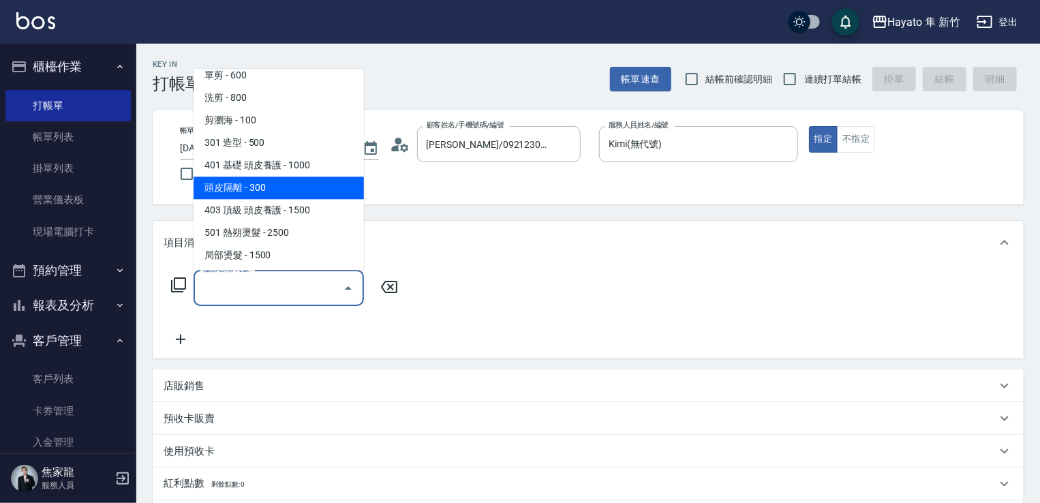
click at [567, 262] on div "項目消費" at bounding box center [588, 243] width 871 height 44
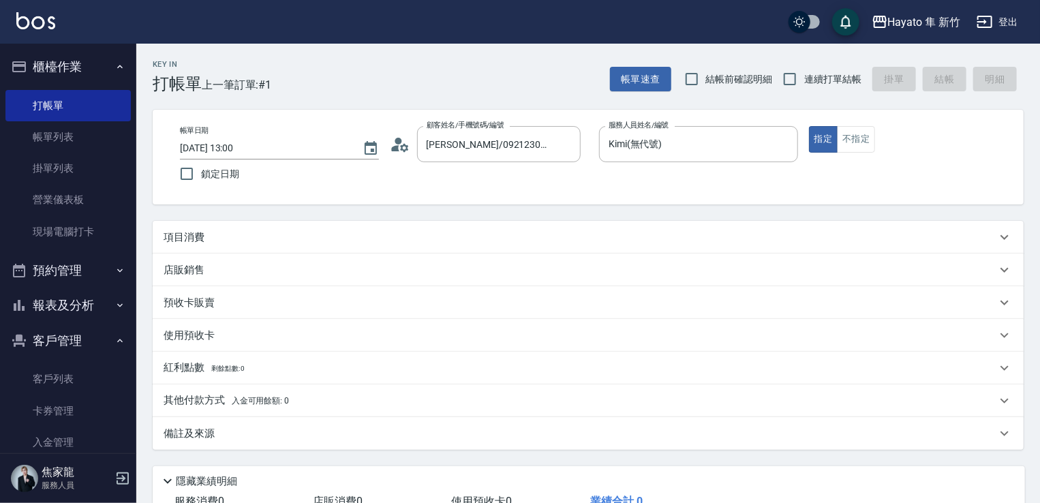
click at [211, 268] on div "店販銷售" at bounding box center [579, 270] width 832 height 14
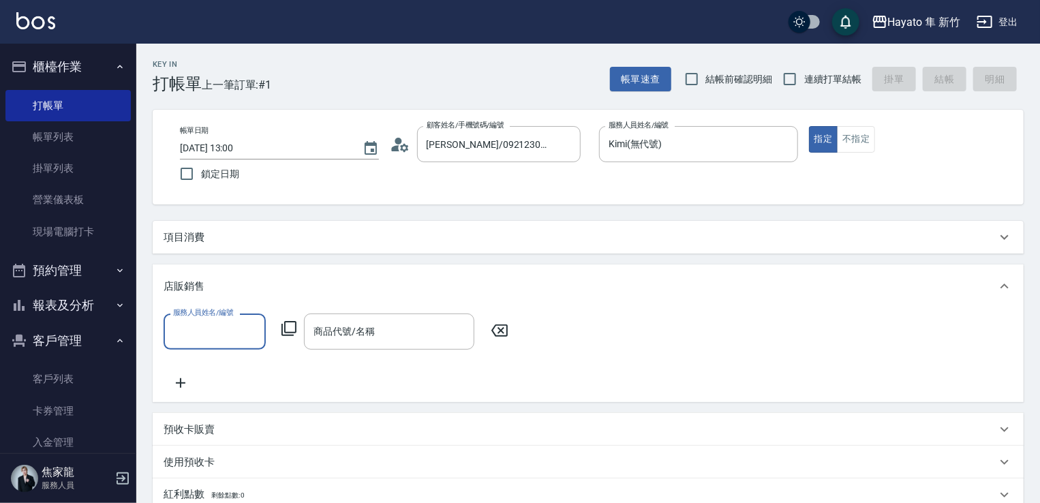
scroll to position [0, 0]
click at [243, 326] on input "服務人員姓名/編號" at bounding box center [215, 331] width 90 height 24
type input "Kimi(無代號)"
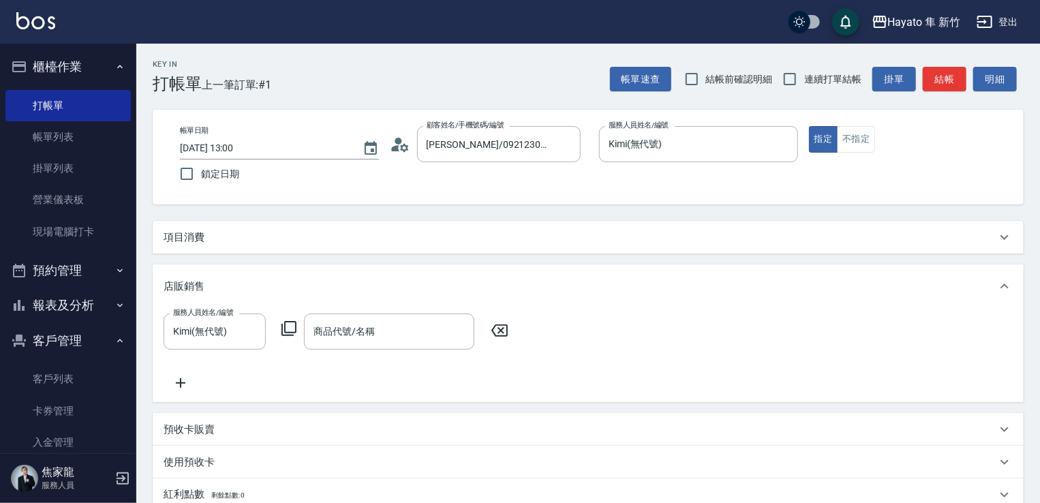
click at [175, 390] on icon at bounding box center [180, 383] width 34 height 16
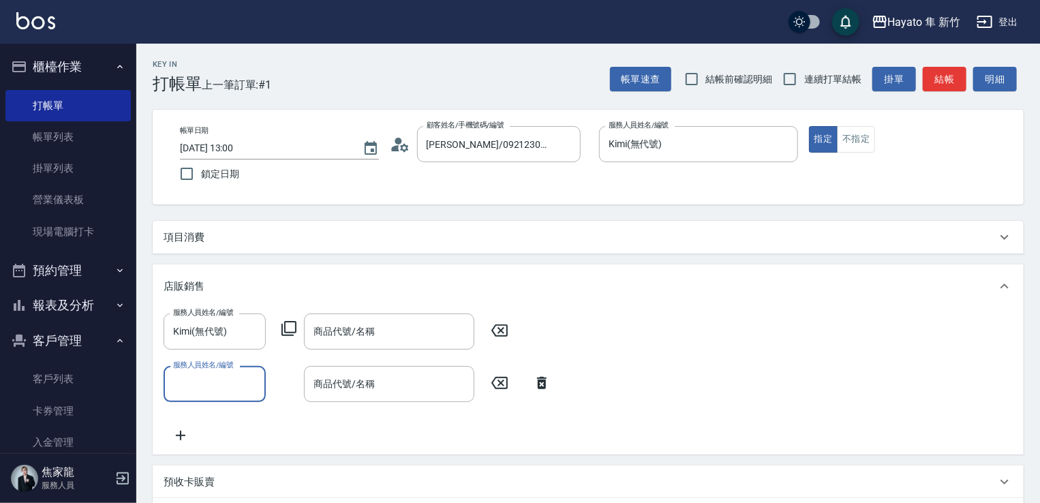
click at [175, 390] on input "服務人員姓名/編號" at bounding box center [215, 384] width 90 height 24
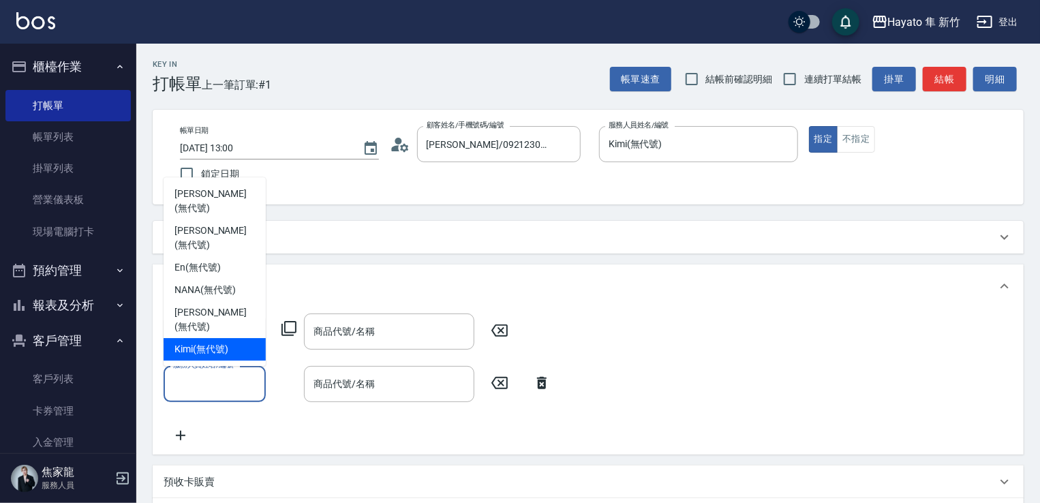
click at [188, 341] on div "Kimi (無代號)" at bounding box center [214, 349] width 102 height 22
type input "Kimi(無代號)"
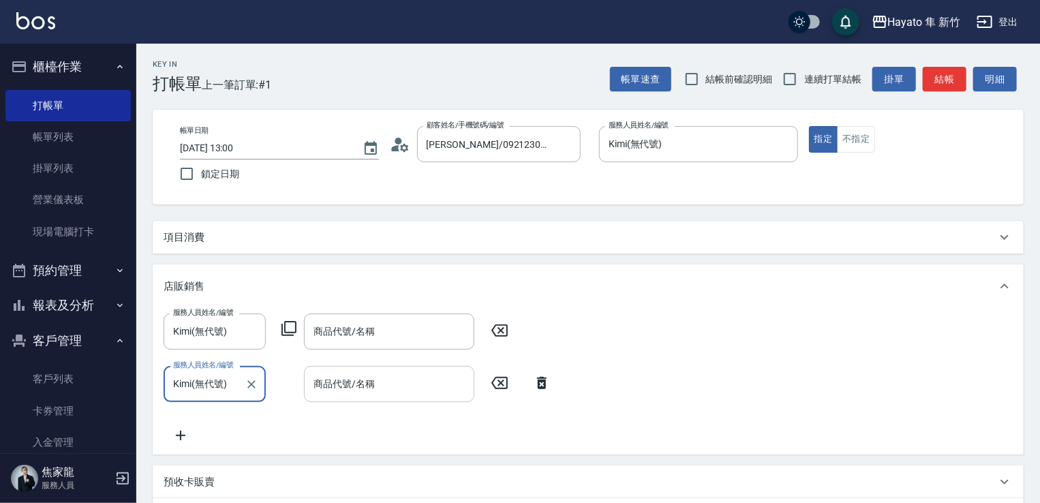
click at [405, 388] on input "商品代號/名稱" at bounding box center [389, 384] width 158 height 24
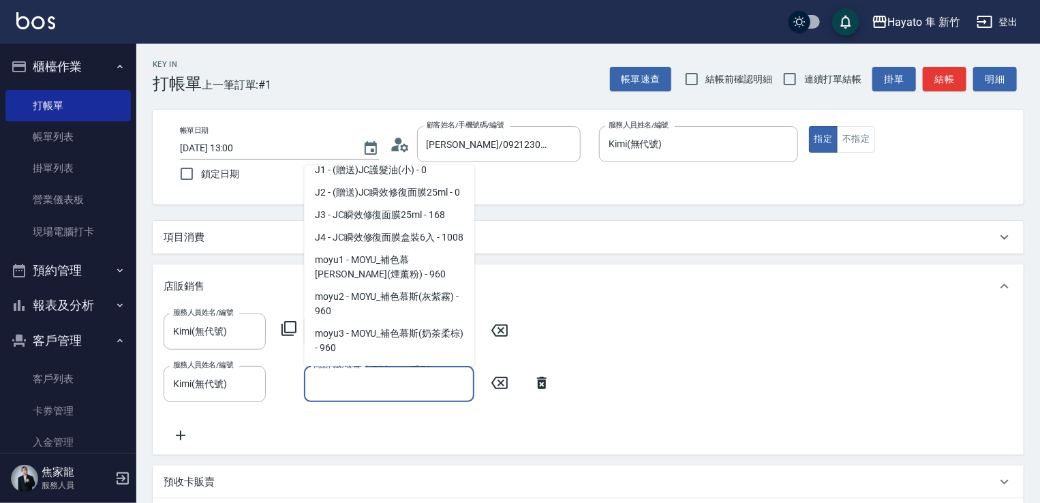
scroll to position [210, 0]
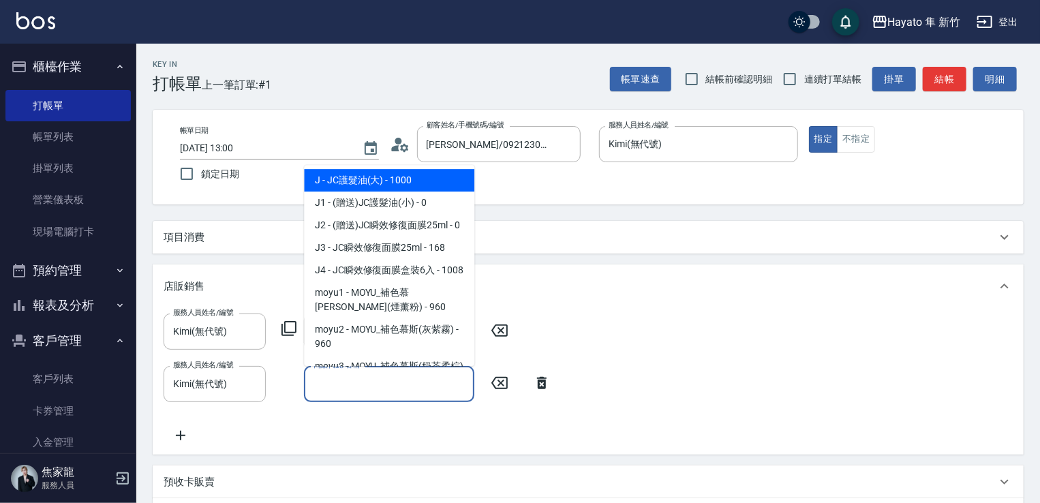
click at [347, 173] on span "J - JC護髮油(大) - 1000" at bounding box center [389, 180] width 170 height 22
type input "JC護髮油(大)"
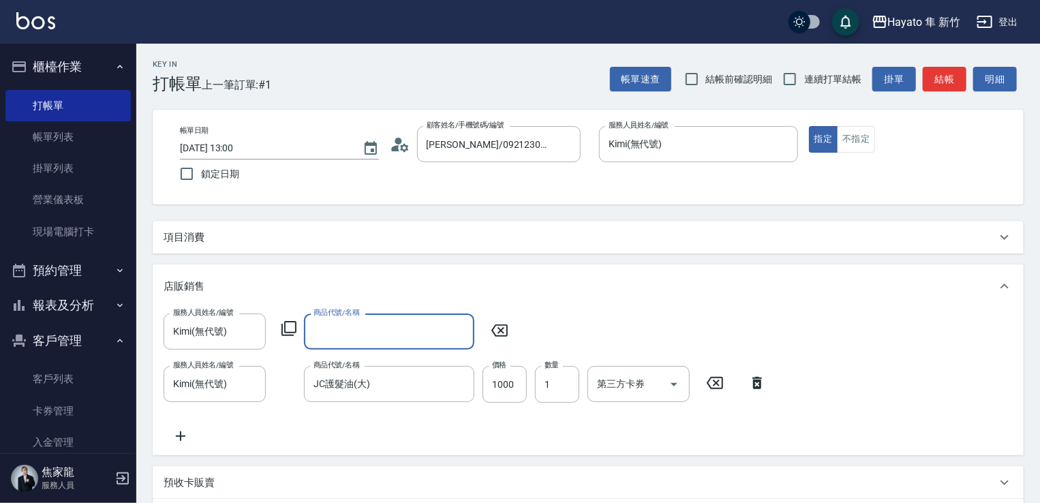
click at [351, 331] on input "商品代號/名稱" at bounding box center [389, 331] width 158 height 24
click at [349, 334] on input "商品代號/名稱" at bounding box center [389, 331] width 158 height 24
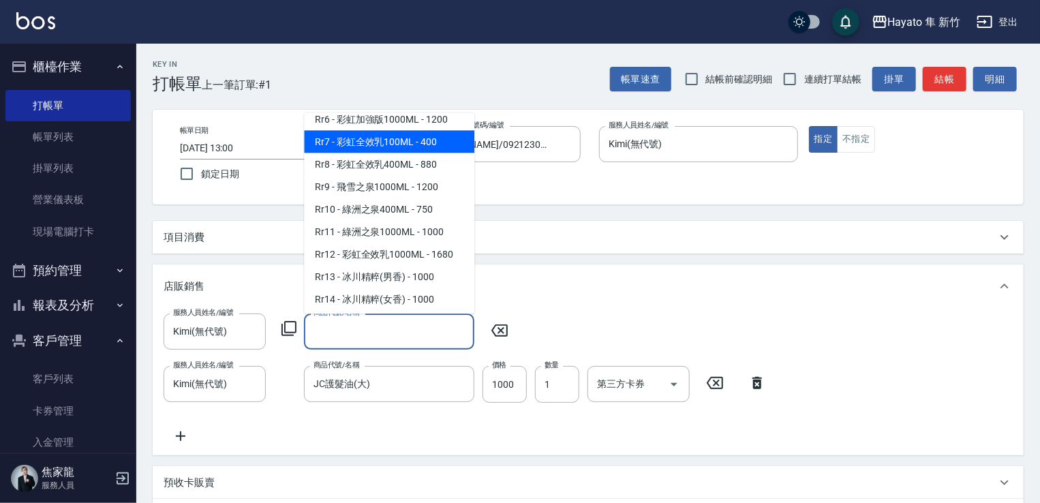
scroll to position [681, 0]
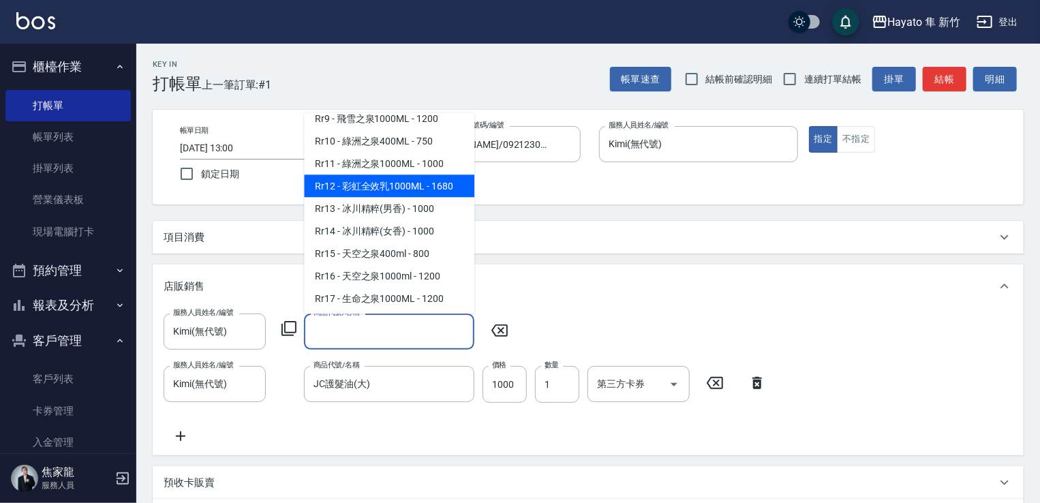
click at [422, 195] on span "Rr12 - 彩虹全效乳1000ML - 1680" at bounding box center [389, 185] width 170 height 22
type input "彩虹全效乳1000ML"
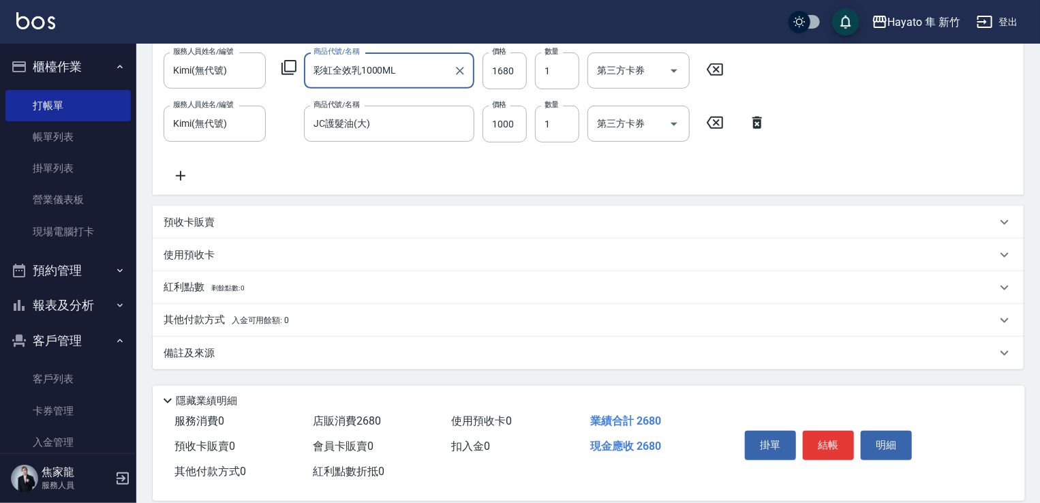
scroll to position [272, 0]
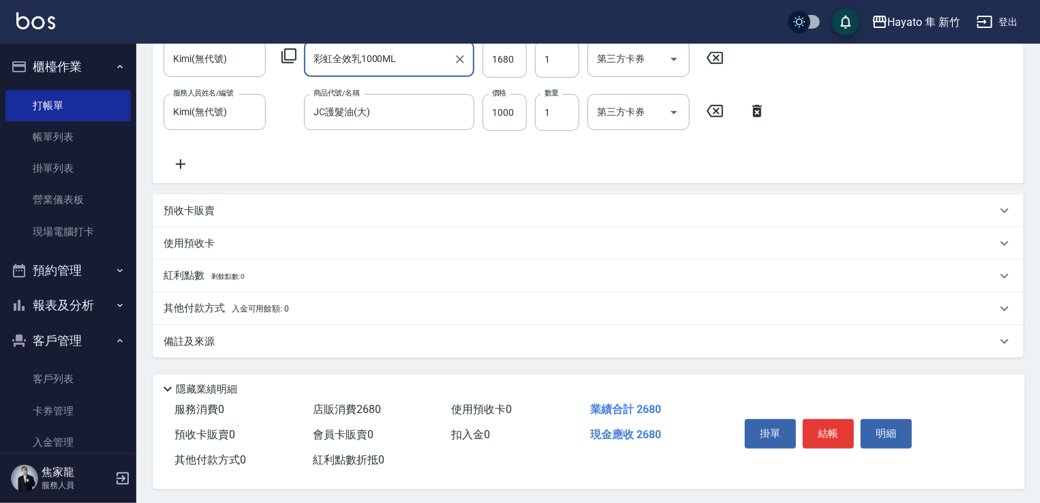
click at [450, 334] on div "備註及來源" at bounding box center [579, 341] width 832 height 14
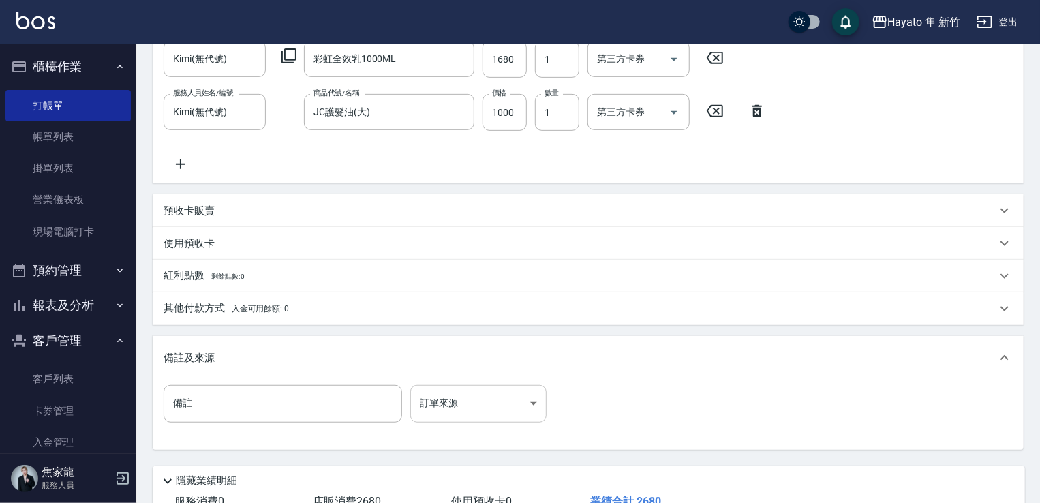
click at [500, 396] on body "Hayato 隼 新竹 登出 櫃檯作業 打帳單 帳單列表 掛單列表 營業儀表板 現場電腦打卡 預約管理 預約管理 報表及分析 報表目錄 店家日報表 互助日報表…" at bounding box center [520, 163] width 1040 height 870
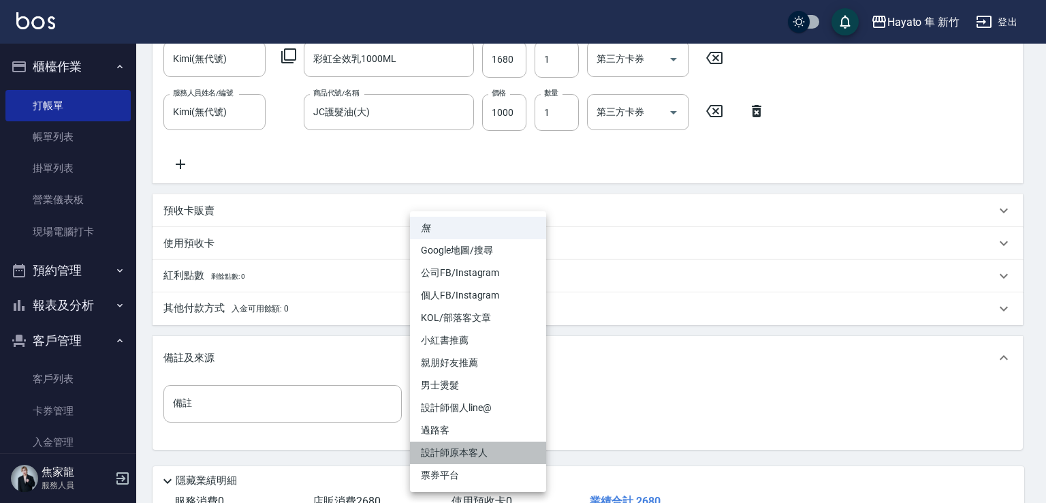
click at [499, 454] on li "設計師原本客人" at bounding box center [478, 452] width 136 height 22
type input "設計師原本客人"
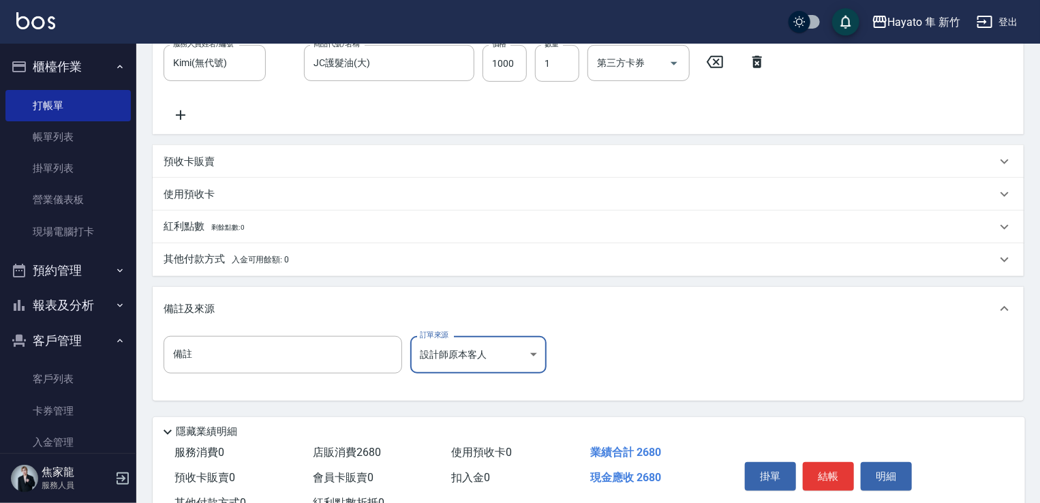
scroll to position [371, 0]
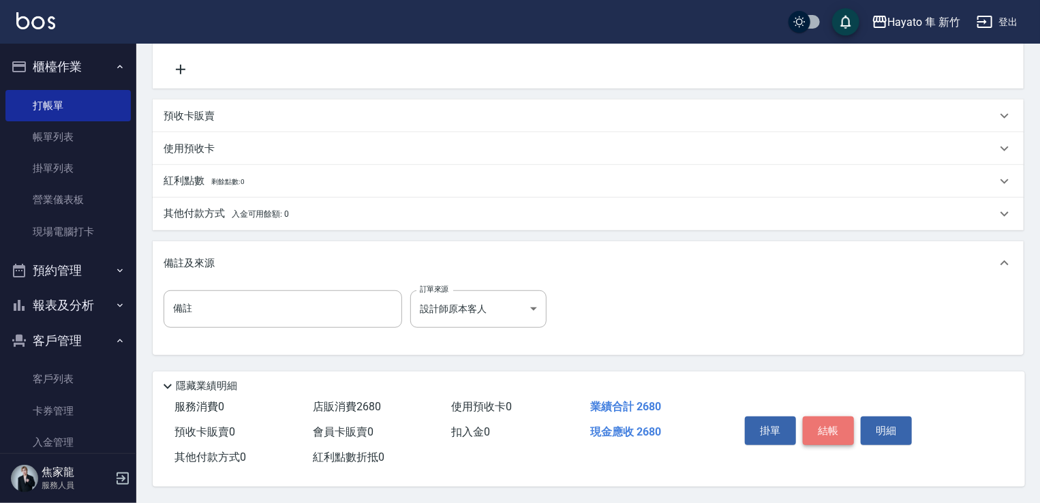
click at [841, 423] on button "結帳" at bounding box center [827, 430] width 51 height 29
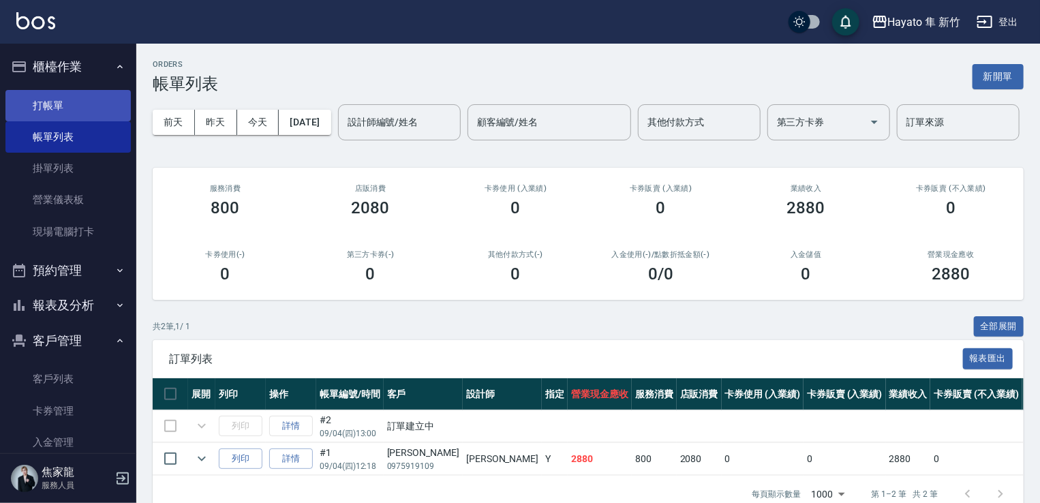
click at [50, 98] on link "打帳單" at bounding box center [67, 105] width 125 height 31
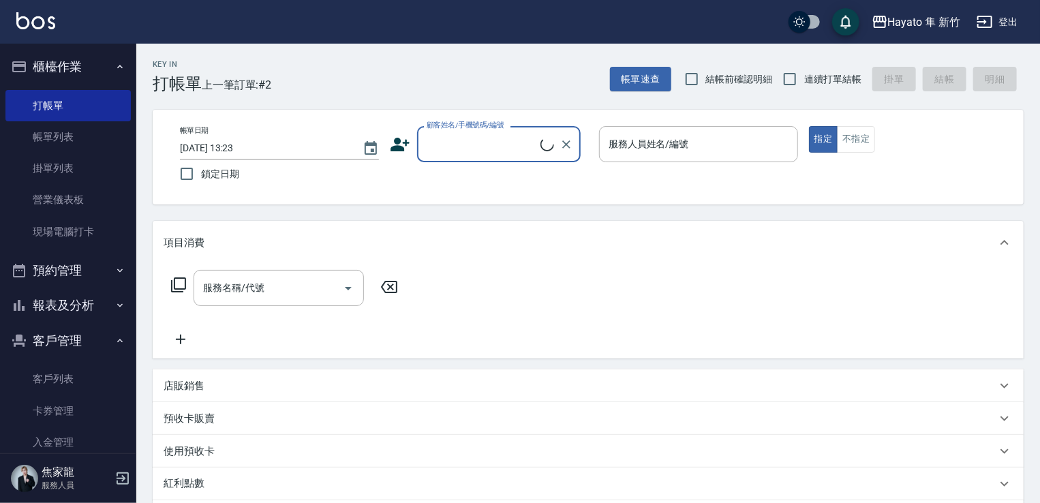
click at [437, 145] on input "顧客姓名/手機號碼/編號" at bounding box center [481, 144] width 117 height 24
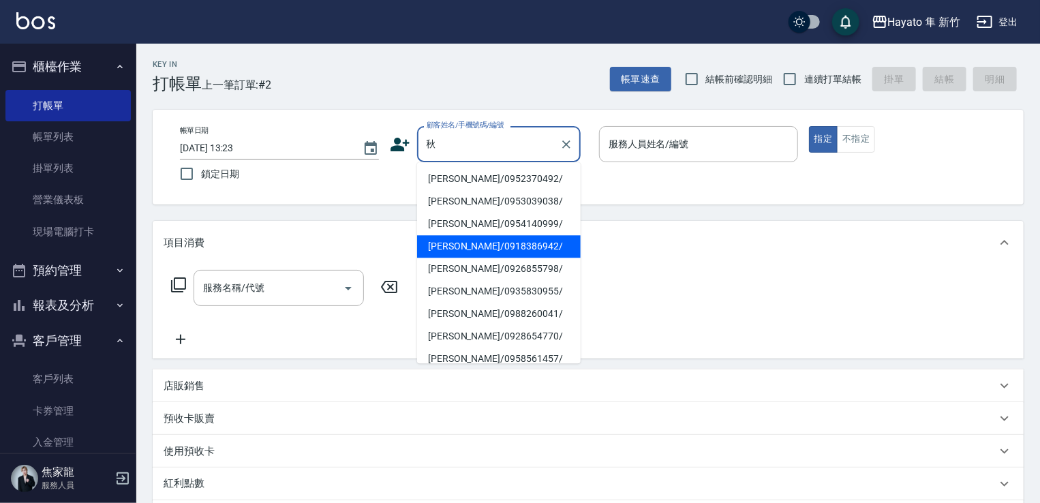
click at [483, 248] on li "陳秋丹/0918386942/" at bounding box center [498, 246] width 163 height 22
type input "陳秋丹/0918386942/"
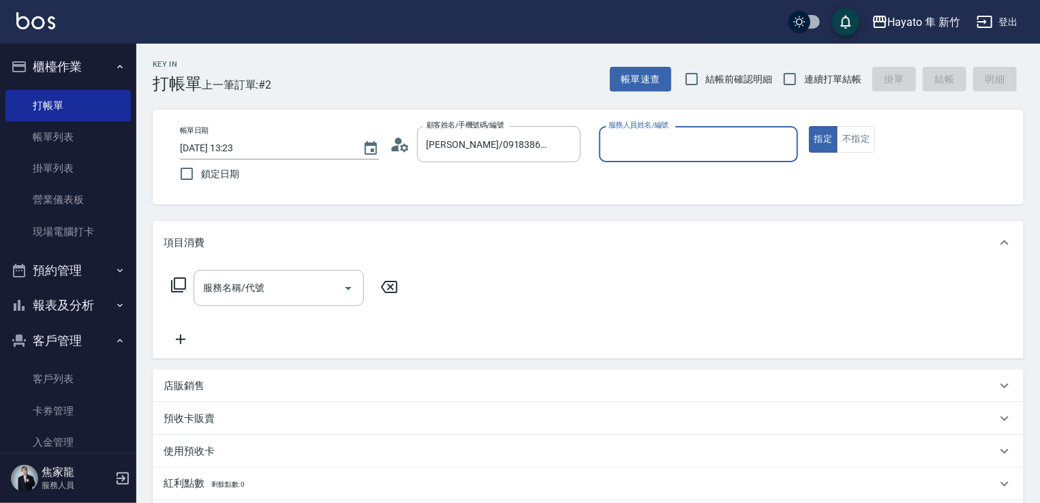
type input "Kimi(無代號)"
click at [247, 291] on div "服務名稱/代號 服務名稱/代號" at bounding box center [278, 288] width 170 height 36
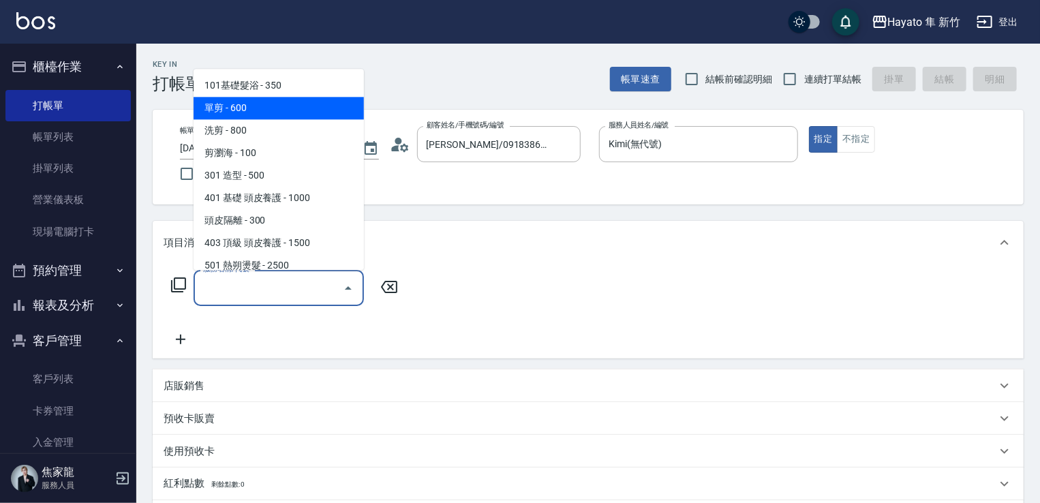
click at [240, 97] on span "單剪 - 600" at bounding box center [278, 108] width 170 height 22
type input "單剪(102)"
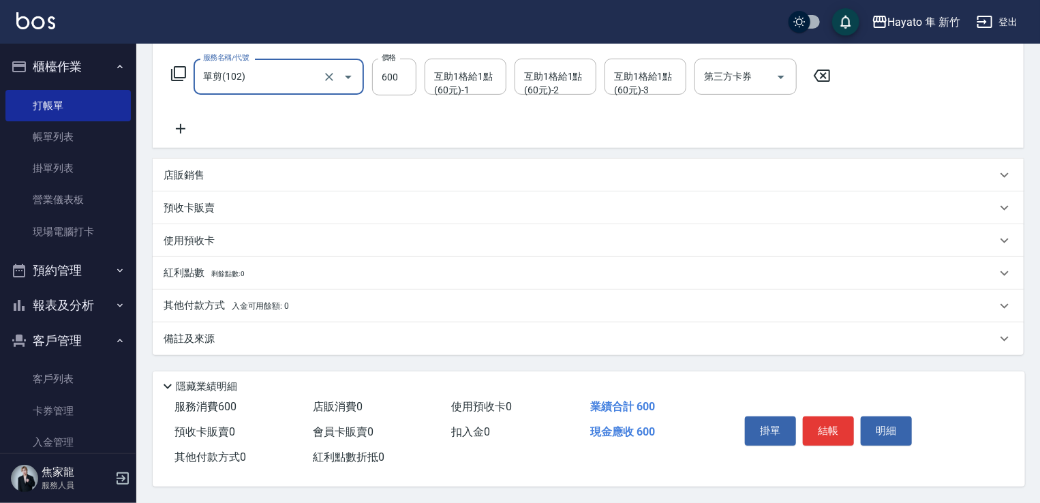
scroll to position [216, 0]
click at [242, 336] on div "備註及來源" at bounding box center [579, 339] width 832 height 14
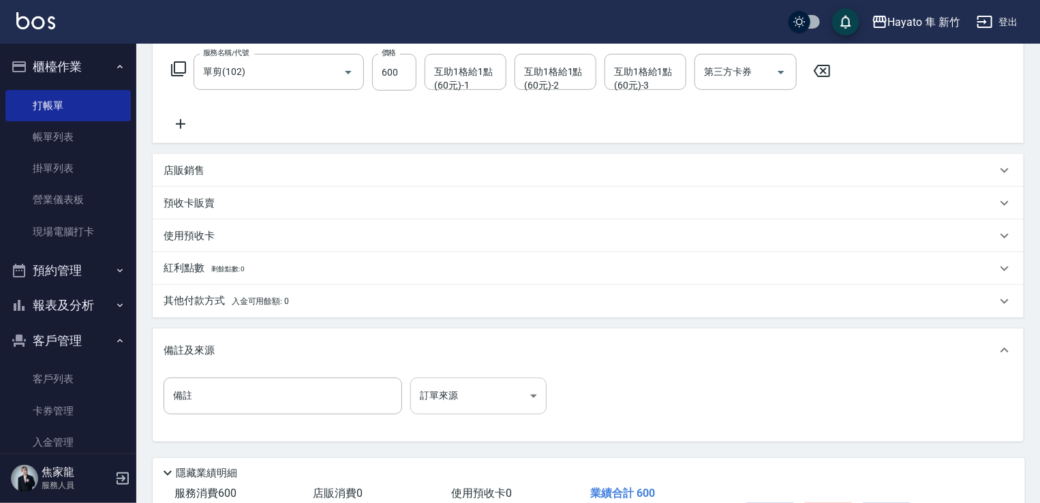
click at [439, 388] on body "Hayato 隼 新竹 登出 櫃檯作業 打帳單 帳單列表 掛單列表 營業儀表板 現場電腦打卡 預約管理 預約管理 報表及分析 報表目錄 店家日報表 互助日報表…" at bounding box center [520, 186] width 1040 height 805
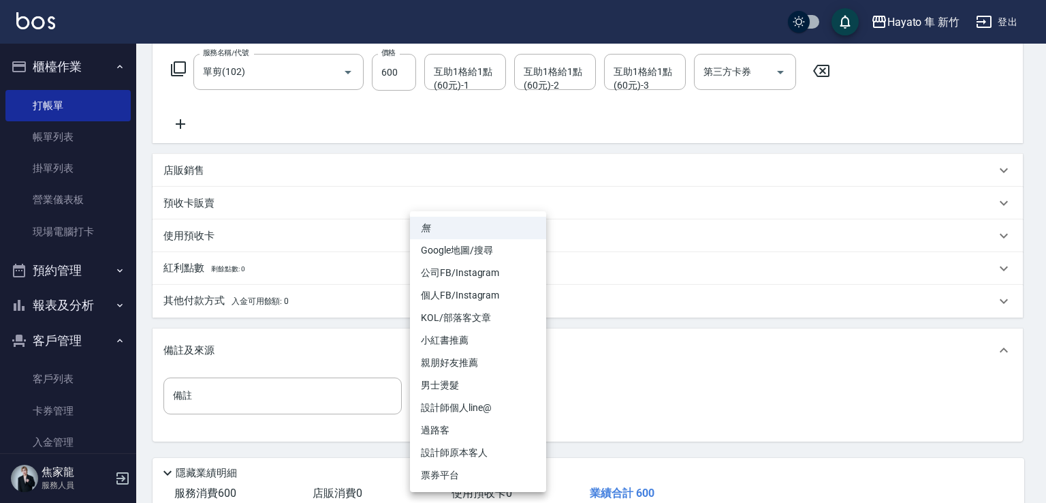
click at [466, 462] on li "設計師原本客人" at bounding box center [478, 452] width 136 height 22
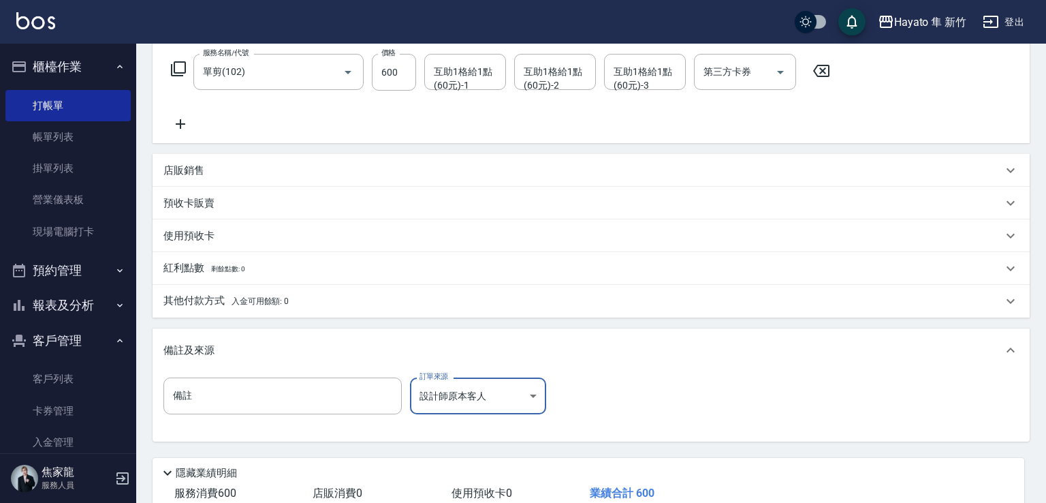
type input "設計師原本客人"
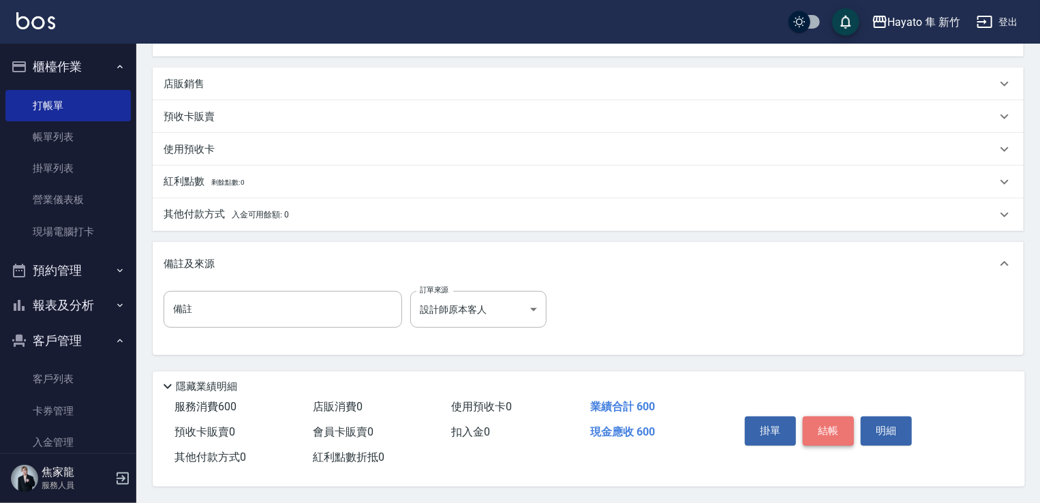
click at [841, 431] on button "結帳" at bounding box center [827, 430] width 51 height 29
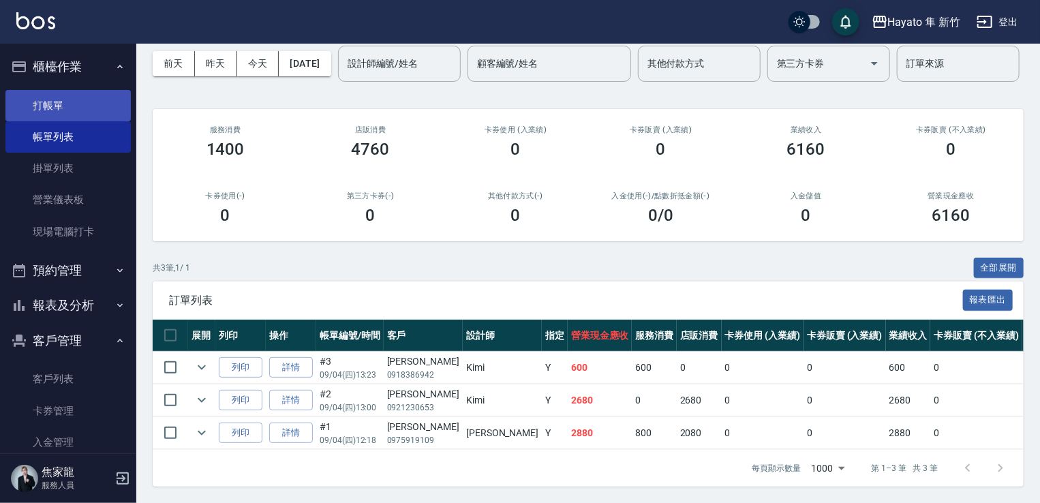
click at [59, 96] on link "打帳單" at bounding box center [67, 105] width 125 height 31
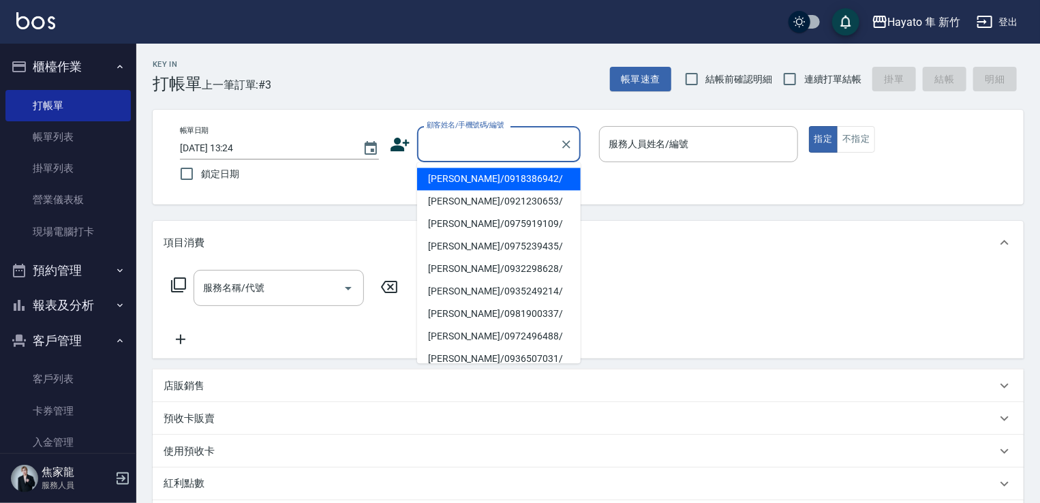
click at [490, 144] on input "顧客姓名/手機號碼/編號" at bounding box center [488, 144] width 131 height 24
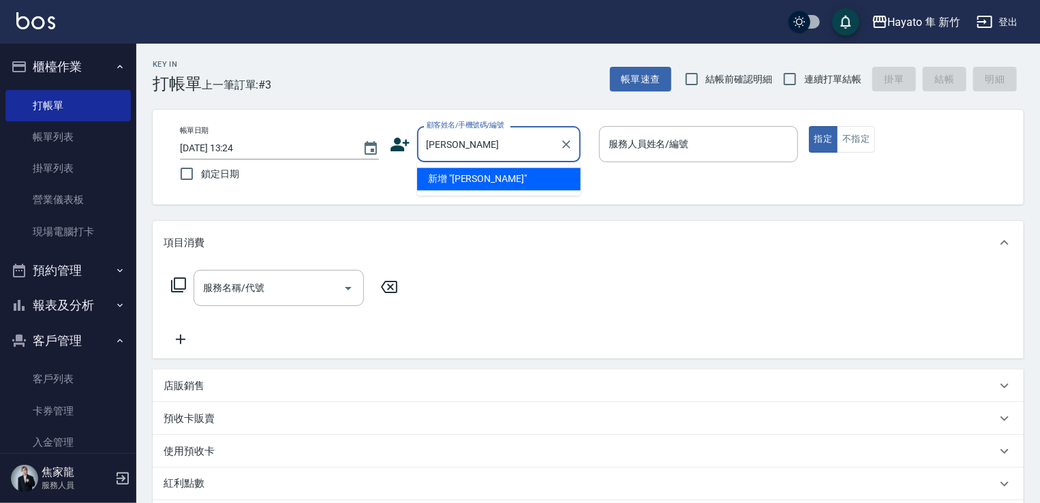
type input "陳"
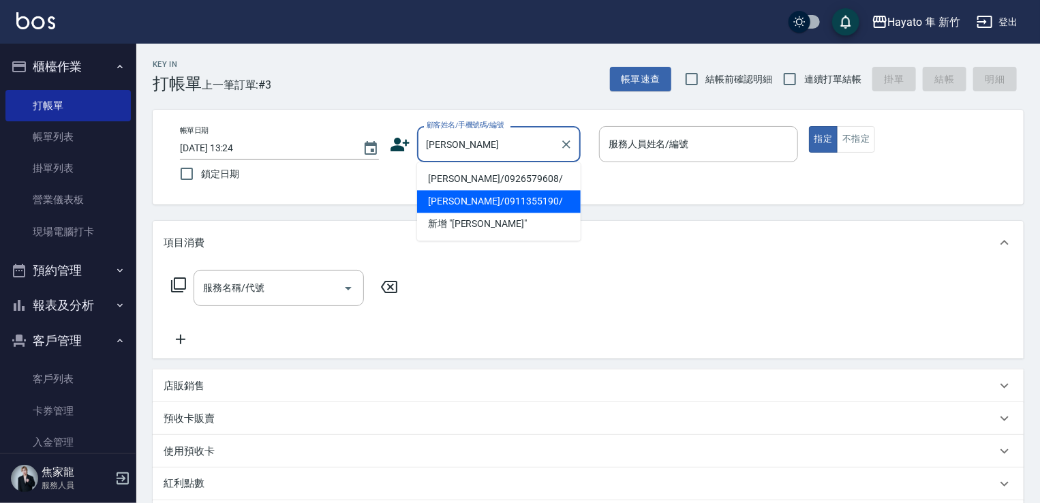
click at [501, 200] on li "劉桂珠/0911355190/" at bounding box center [498, 201] width 163 height 22
type input "劉桂珠/0911355190/"
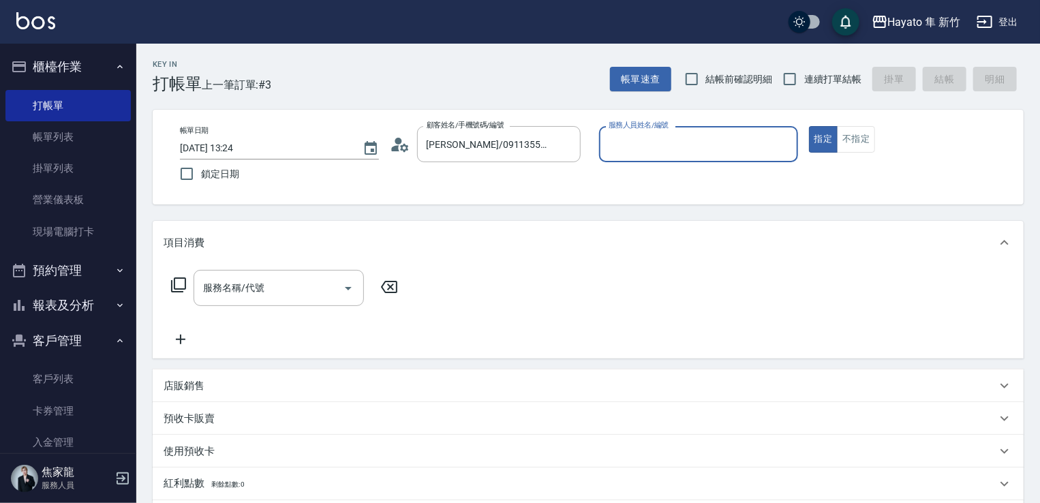
type input "Amy(無代號)"
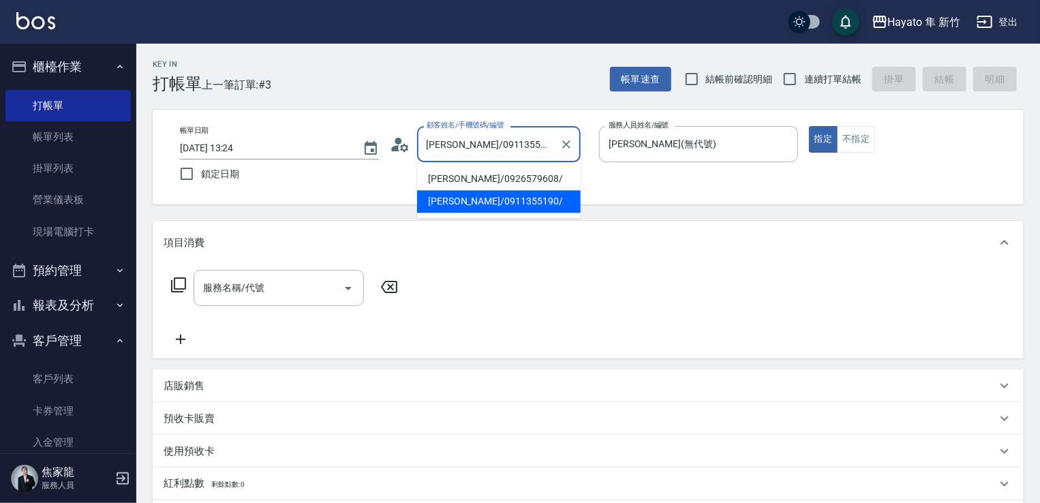
drag, startPoint x: 450, startPoint y: 144, endPoint x: 388, endPoint y: 142, distance: 62.0
click at [388, 142] on div "帳單日期 2025/09/04 13:24 鎖定日期 顧客姓名/手機號碼/編號 劉桂珠/0911355190/ 顧客姓名/手機號碼/編號 服務人員姓名/編號 …" at bounding box center [588, 157] width 838 height 62
click at [439, 142] on input "劉桂珠/0911355190/" at bounding box center [488, 144] width 131 height 24
drag, startPoint x: 448, startPoint y: 144, endPoint x: 407, endPoint y: 151, distance: 41.4
click at [407, 151] on div "顧客姓名/手機號碼/編號 劉桂珠/0911355190/ 顧客姓名/手機號碼/編號" at bounding box center [489, 144] width 199 height 36
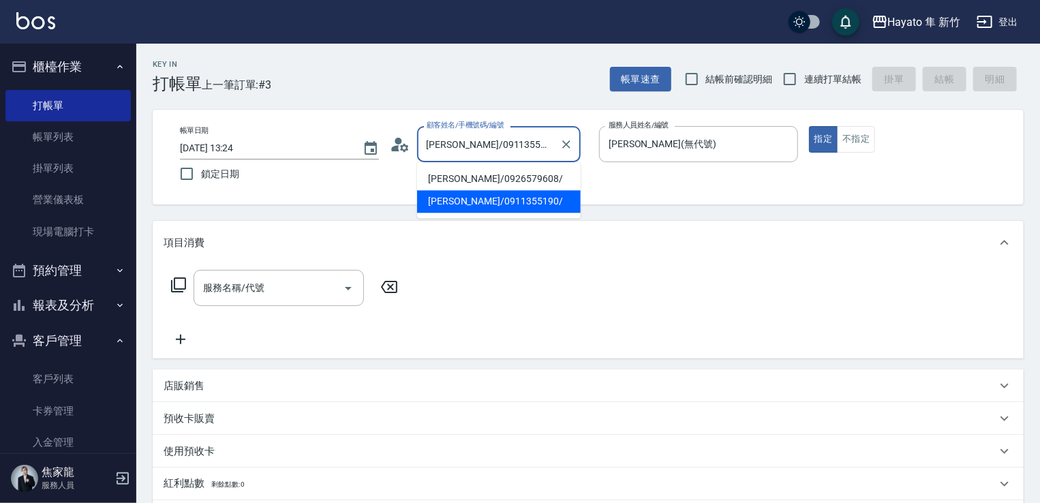
click at [414, 149] on div "顧客姓名/手機號碼/編號 劉桂珠/0911355190/ 顧客姓名/手機號碼/編號" at bounding box center [489, 144] width 199 height 36
drag, startPoint x: 425, startPoint y: 144, endPoint x: 459, endPoint y: 132, distance: 36.2
click at [459, 132] on input "劉桂珠/0911355190/" at bounding box center [488, 144] width 131 height 24
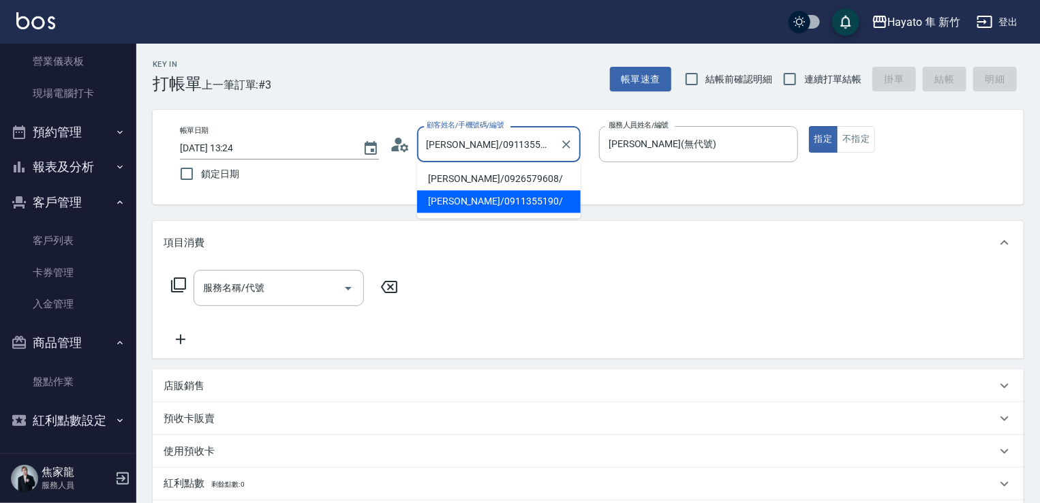
scroll to position [139, 0]
click at [46, 241] on link "客戶列表" at bounding box center [67, 239] width 125 height 31
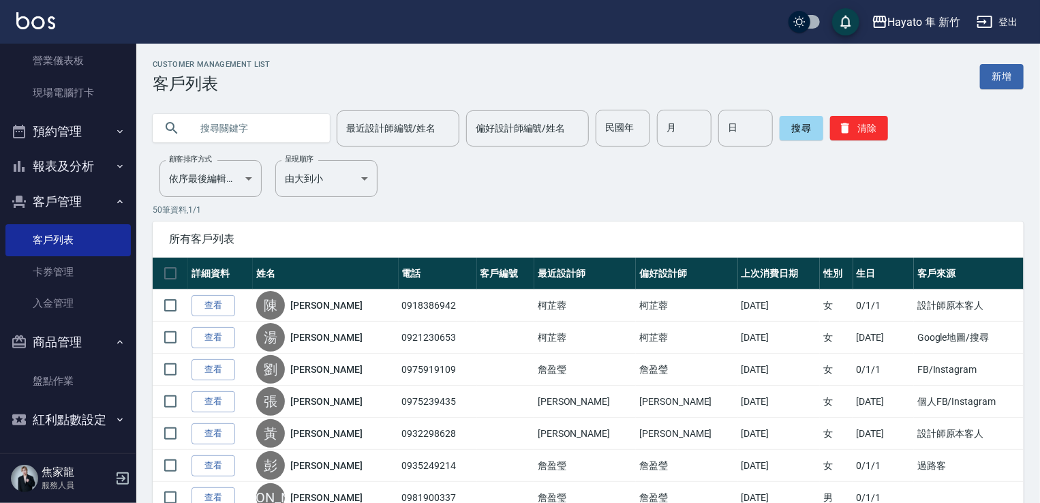
click at [247, 123] on input "text" at bounding box center [255, 128] width 128 height 37
paste input "劉桂珠/"
type input "劉桂珠"
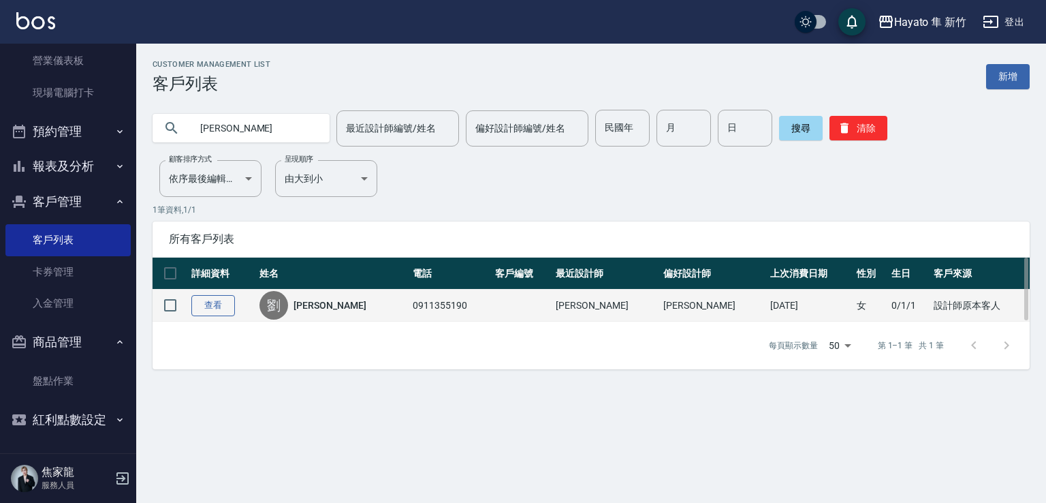
click at [202, 308] on link "查看" at bounding box center [213, 305] width 44 height 21
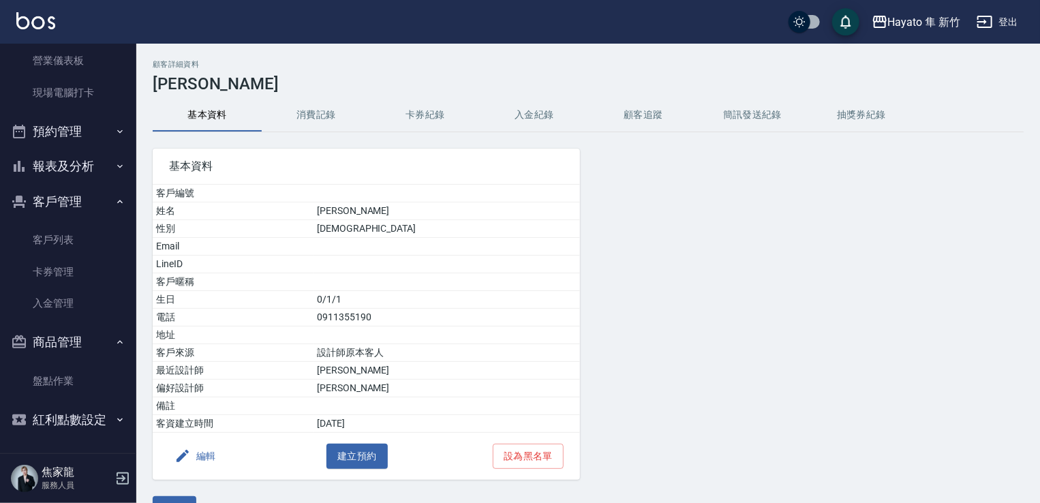
click at [330, 112] on button "消費記錄" at bounding box center [316, 115] width 109 height 33
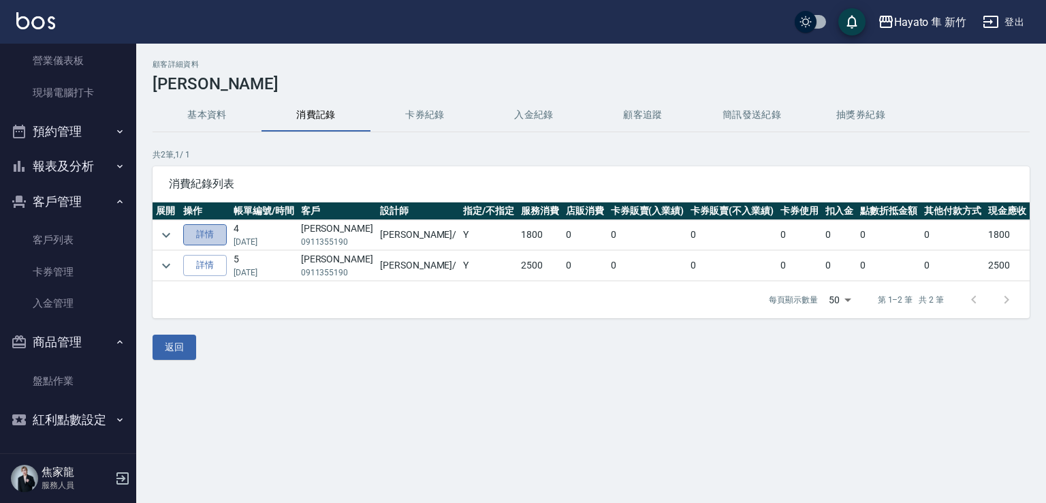
click at [197, 234] on link "詳情" at bounding box center [205, 234] width 44 height 21
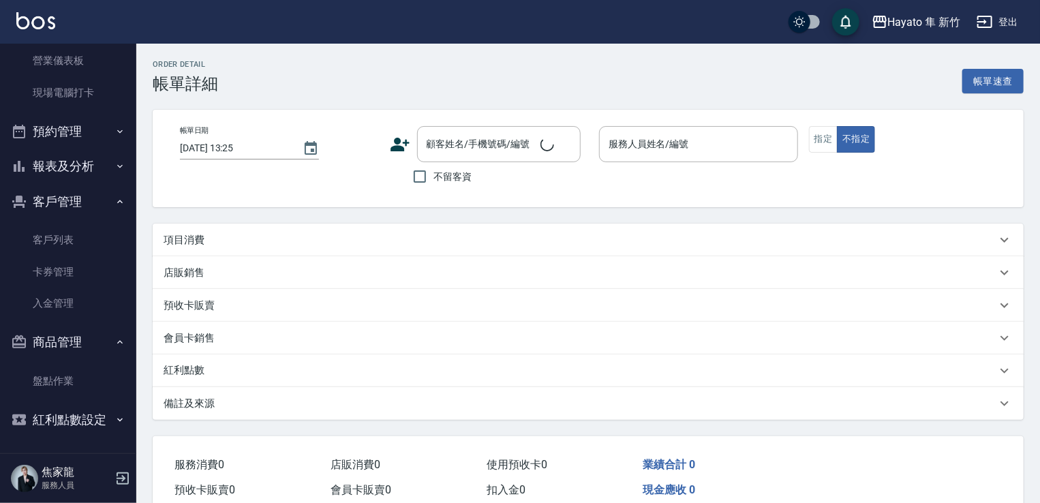
type input "2025/04/16 14:35"
type input "Amy(無代號)"
type input "設計師原本客人"
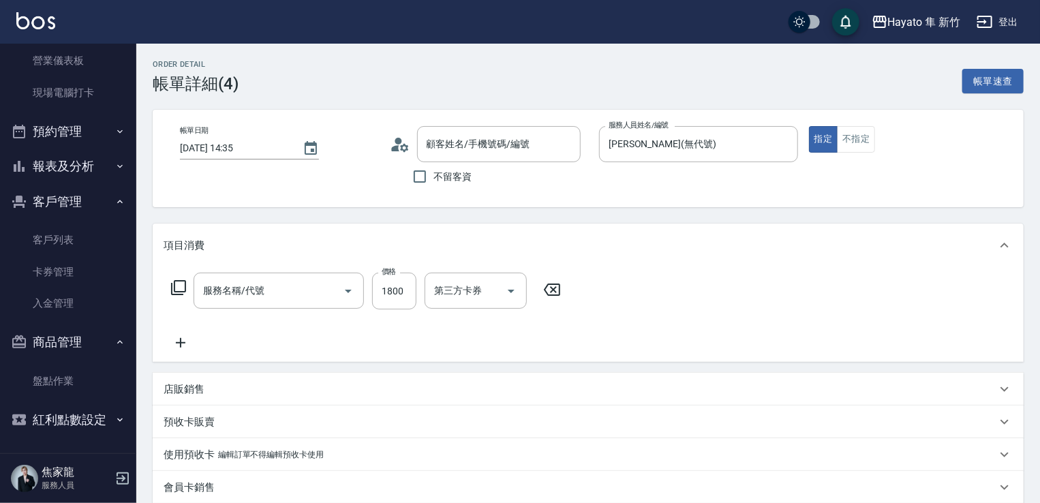
type input "劉桂珠/0911355190/"
type input "C 染髮(701)"
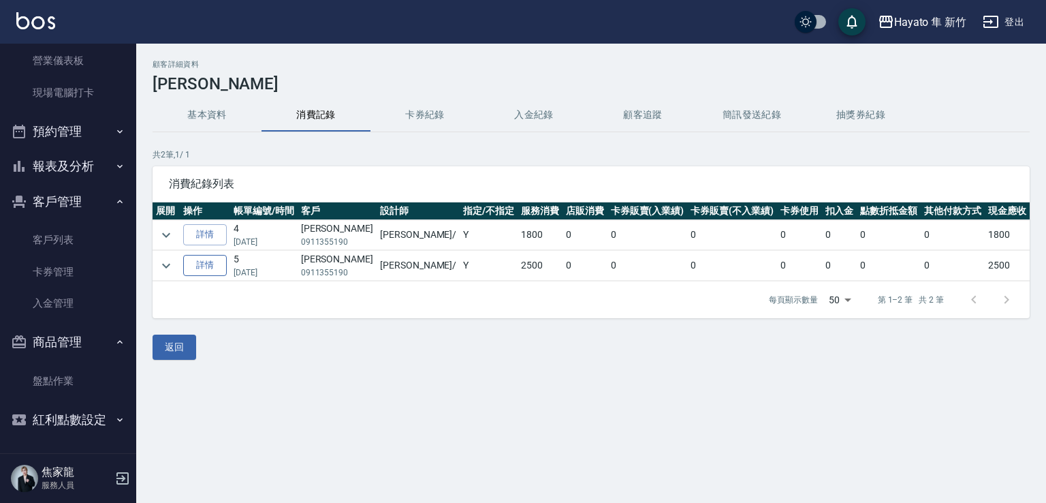
click at [207, 265] on link "詳情" at bounding box center [205, 265] width 44 height 21
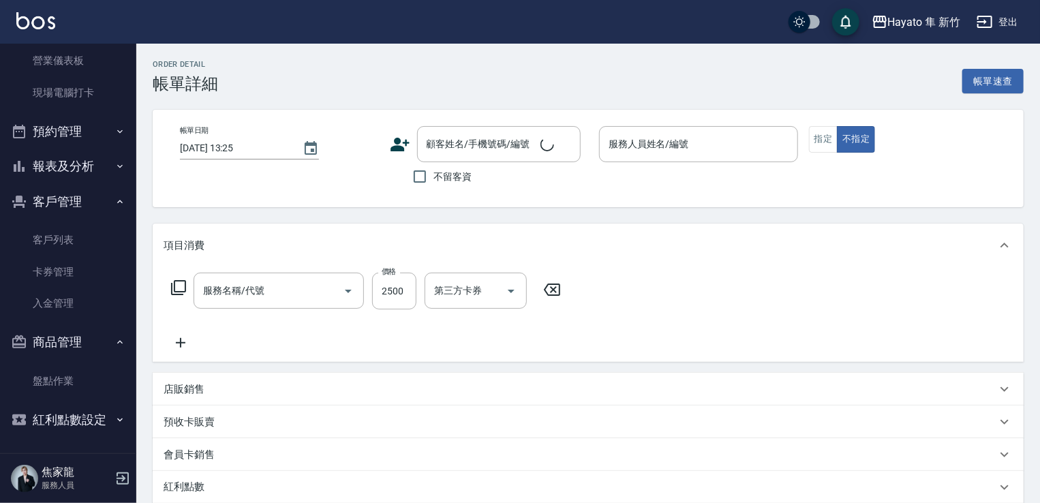
type input "2024/12/25 19:52"
type input "Amy(無代號)"
type input "設計師原本客人"
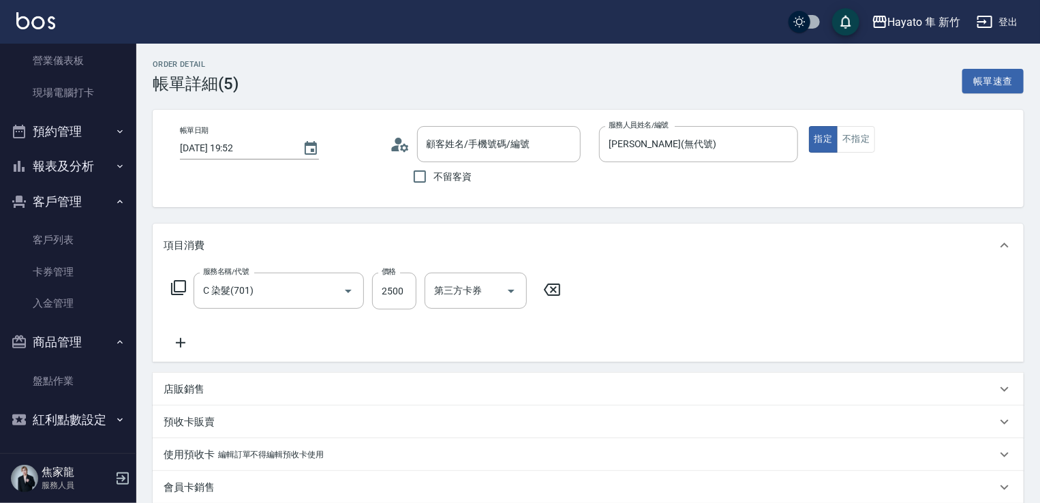
type input "C 染髮(701)"
type input "劉桂珠/0911355190/"
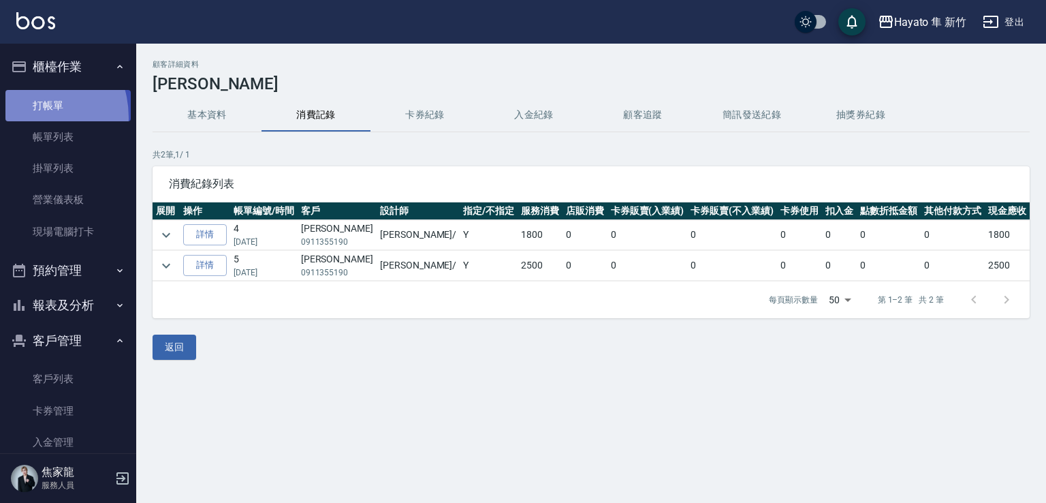
click at [23, 117] on link "打帳單" at bounding box center [67, 105] width 125 height 31
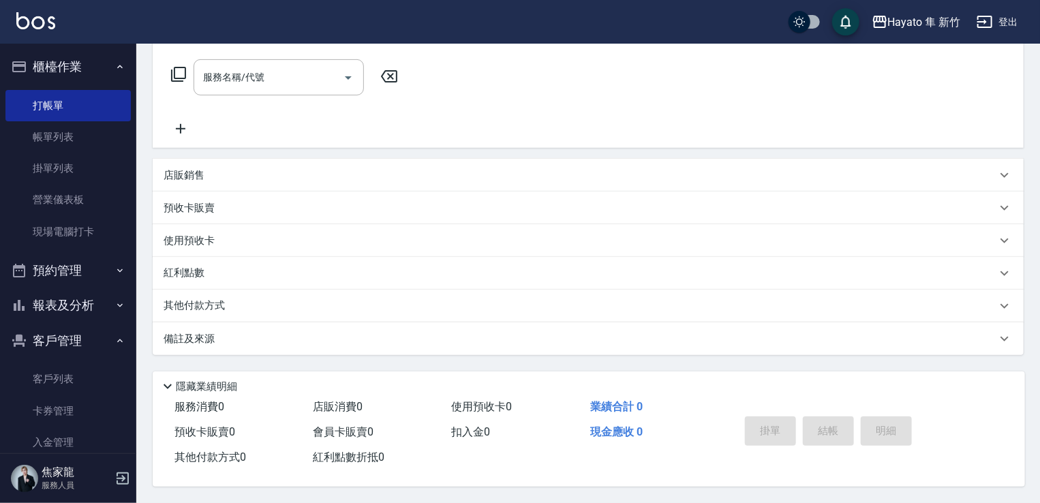
scroll to position [11, 0]
